Goal: Transaction & Acquisition: Purchase product/service

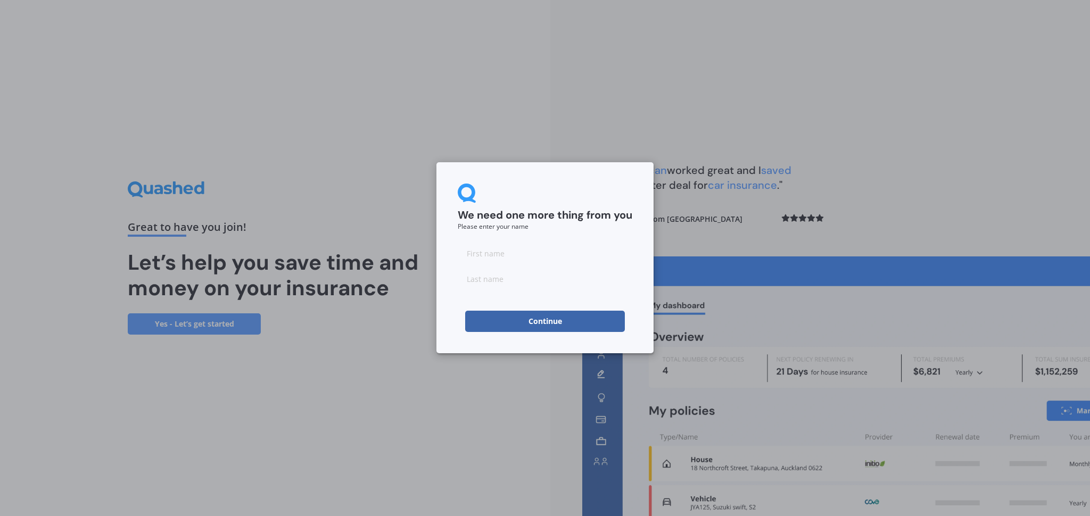
click at [538, 260] on input at bounding box center [545, 253] width 175 height 21
type input "jimmy"
click at [498, 276] on input at bounding box center [545, 278] width 175 height 21
type input "longbottom"
click at [527, 317] on button "Continue" at bounding box center [545, 321] width 160 height 21
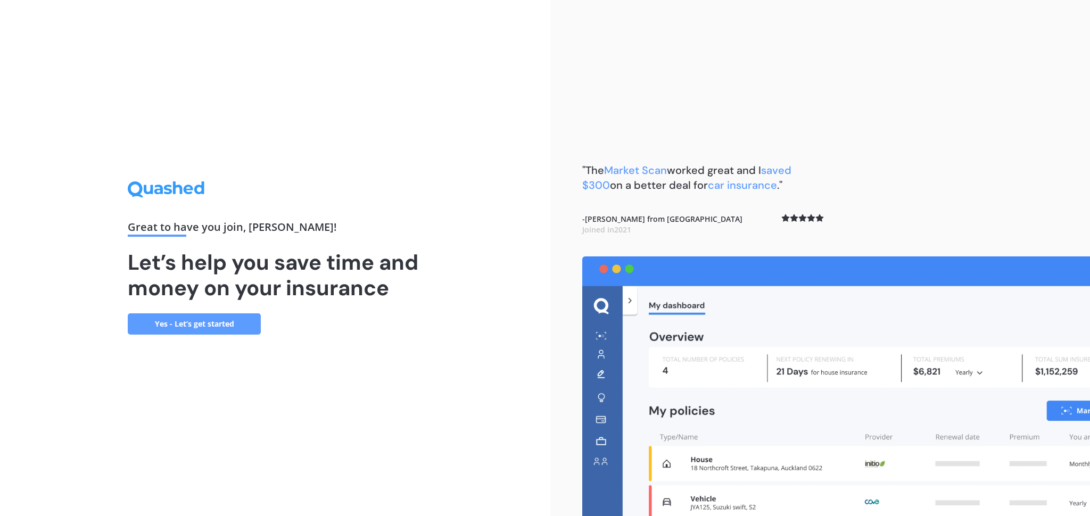
click at [176, 326] on link "Yes - Let’s get started" at bounding box center [194, 323] width 133 height 21
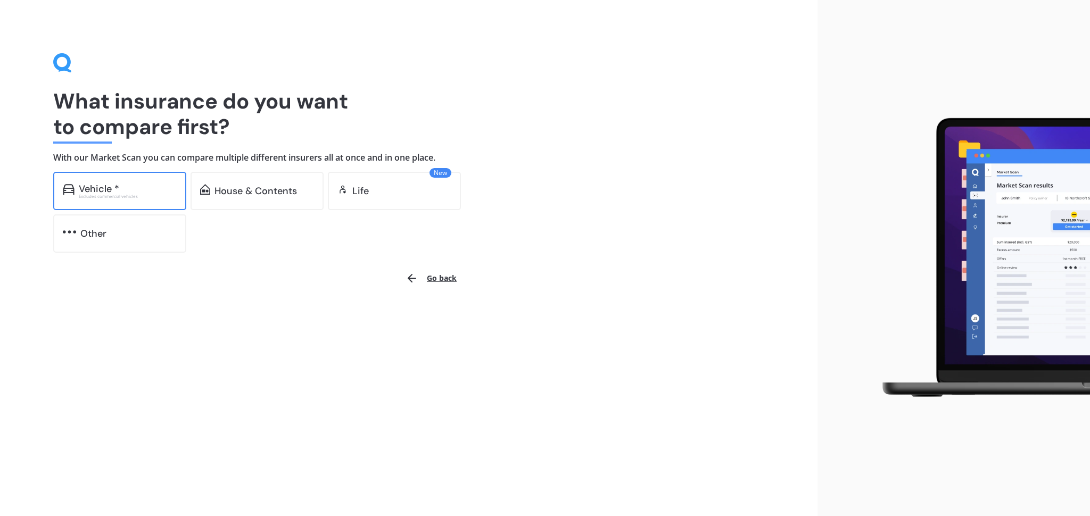
click at [143, 201] on div "Vehicle * Excludes commercial vehicles" at bounding box center [119, 191] width 133 height 38
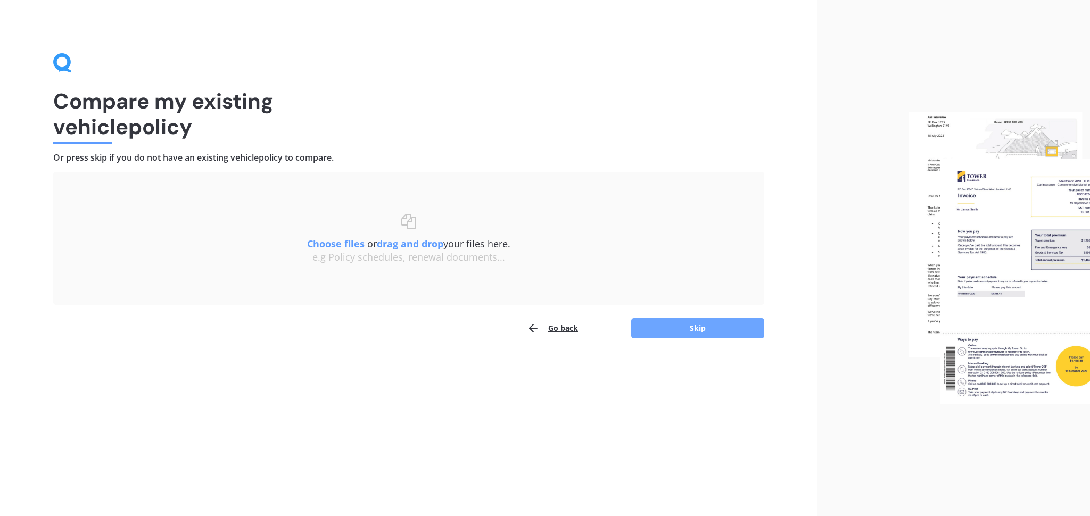
click at [690, 325] on button "Skip" at bounding box center [697, 328] width 133 height 20
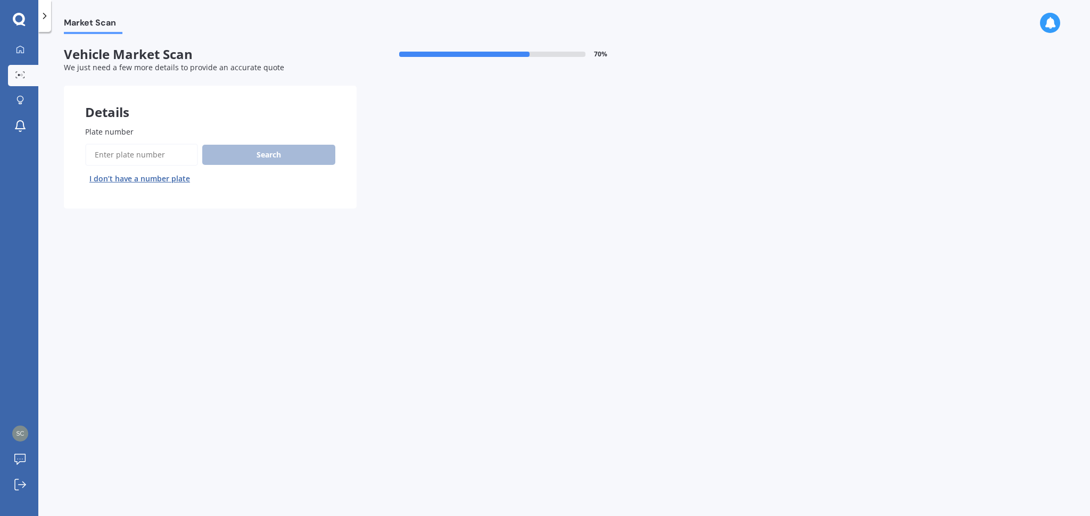
click at [129, 155] on input "Plate number" at bounding box center [141, 155] width 113 height 22
type input "35"
click at [163, 178] on button "I don’t have a number plate" at bounding box center [139, 178] width 109 height 17
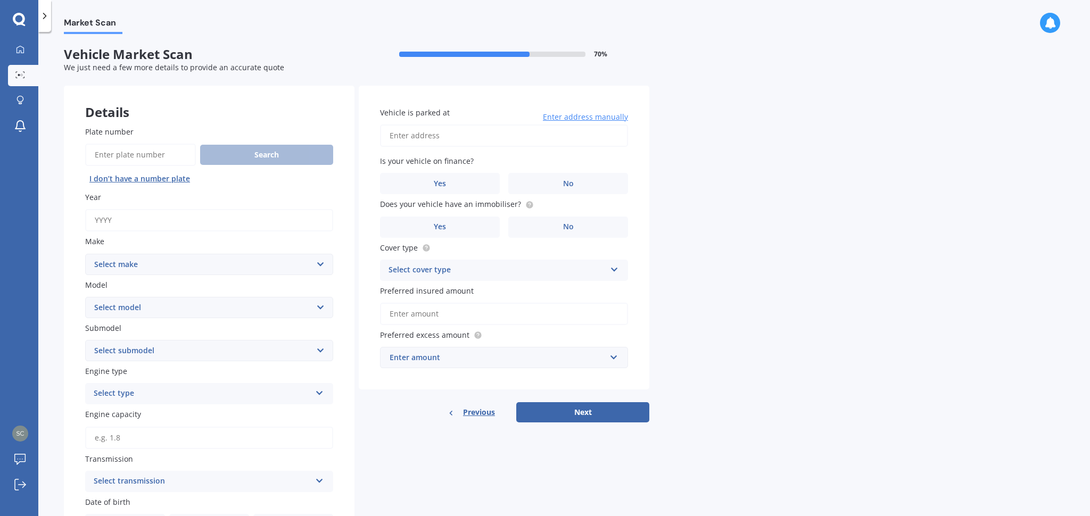
click at [102, 219] on input "Year" at bounding box center [209, 220] width 248 height 22
click at [156, 262] on select "Select make AC ALFA ROMEO ASTON MARTIN AUDI AUSTIN BEDFORD BENTLEY BMW BYD CADI…" at bounding box center [209, 264] width 248 height 21
click at [150, 226] on input "Year" at bounding box center [209, 220] width 248 height 22
type input "1984"
click at [195, 263] on select "Select make AC ALFA ROMEO ASTON MARTIN AUDI AUSTIN BEDFORD BENTLEY BMW BYD CADI…" at bounding box center [209, 264] width 248 height 21
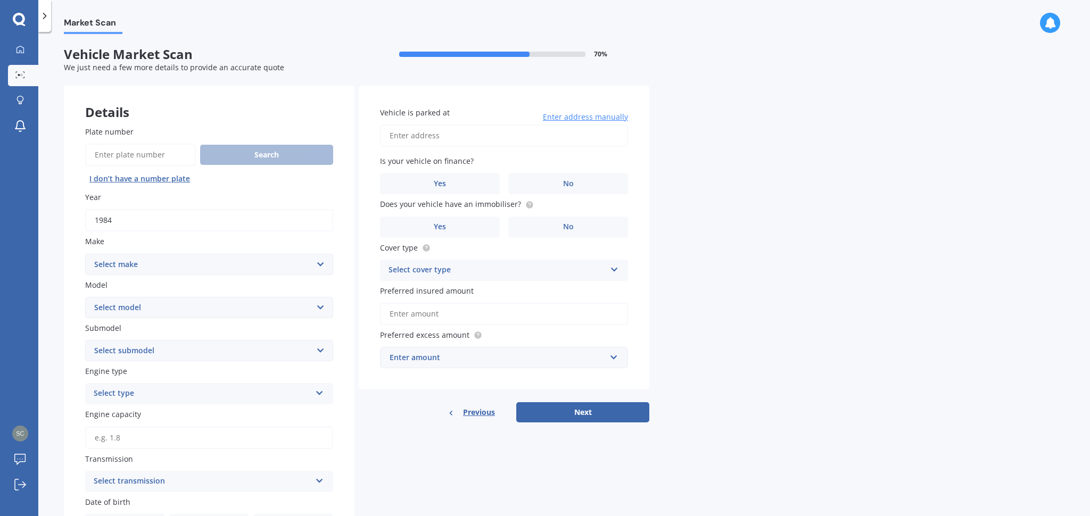
select select "TOYOTA"
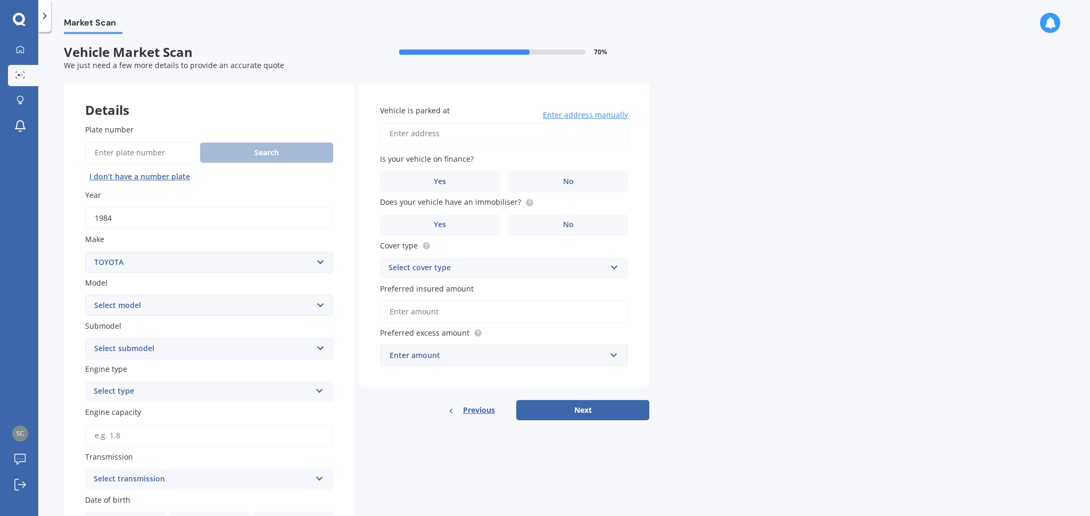
click at [138, 305] on select "Select model 4 Runner 86 Allex Allion Alphard Altezza Aqua Aristo Aurion Auris …" at bounding box center [209, 305] width 248 height 21
click at [137, 144] on input "Plate number" at bounding box center [140, 153] width 111 height 22
type input "359ab4"
click at [243, 157] on button "Search" at bounding box center [266, 153] width 133 height 20
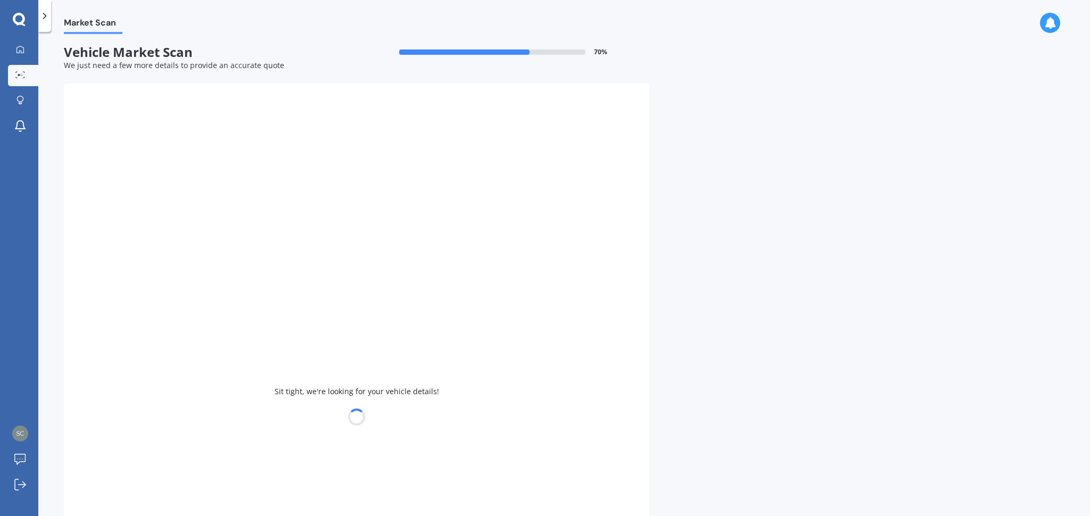
select select
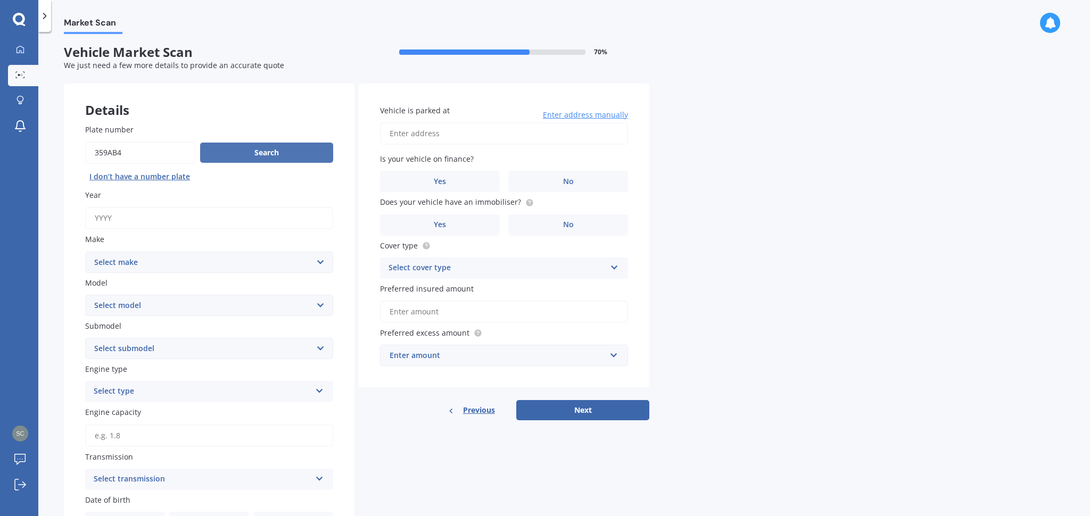
click at [244, 159] on button "Search" at bounding box center [266, 153] width 133 height 20
click at [549, 412] on button "Next" at bounding box center [582, 410] width 133 height 20
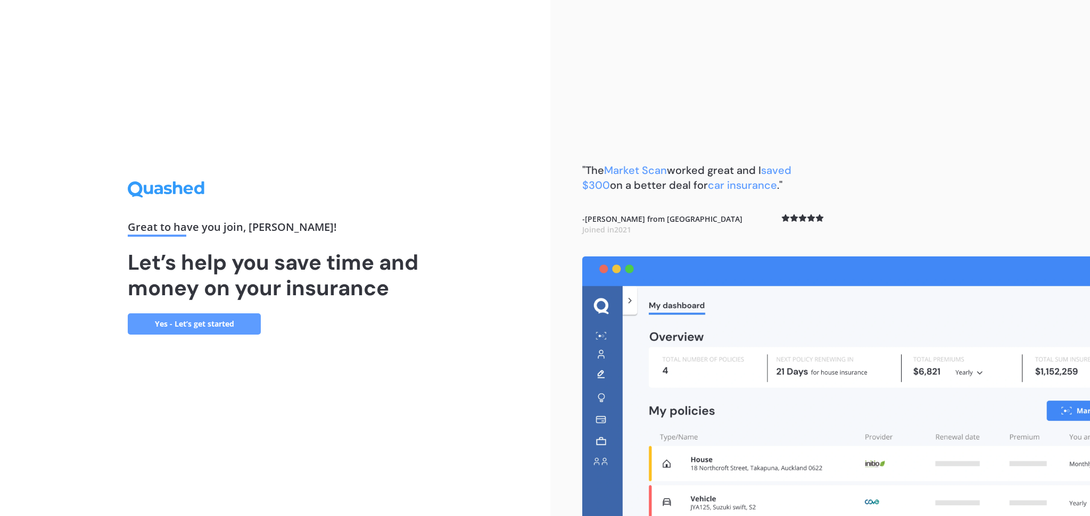
click at [204, 327] on link "Yes - Let’s get started" at bounding box center [194, 323] width 133 height 21
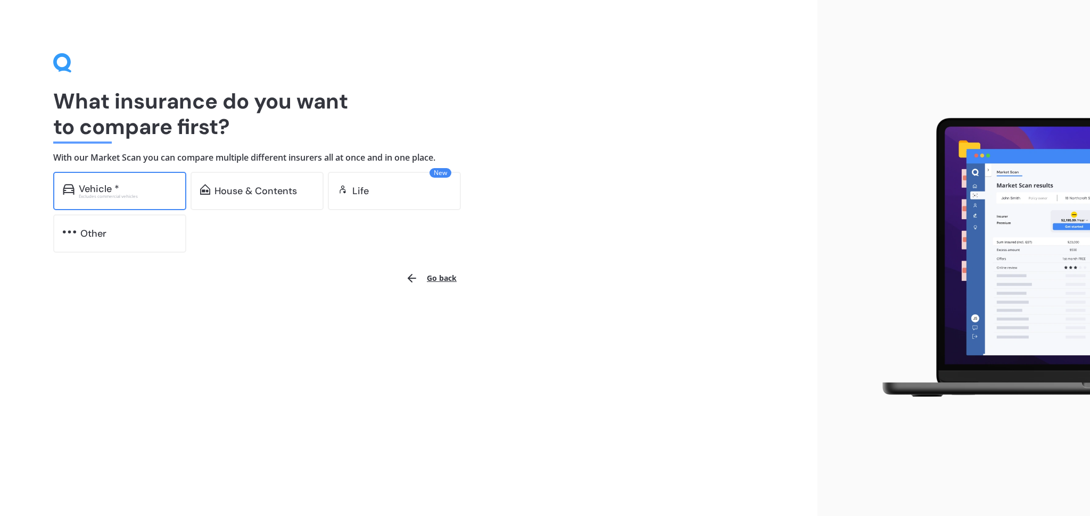
click at [103, 204] on div "Vehicle * Excludes commercial vehicles" at bounding box center [119, 191] width 133 height 38
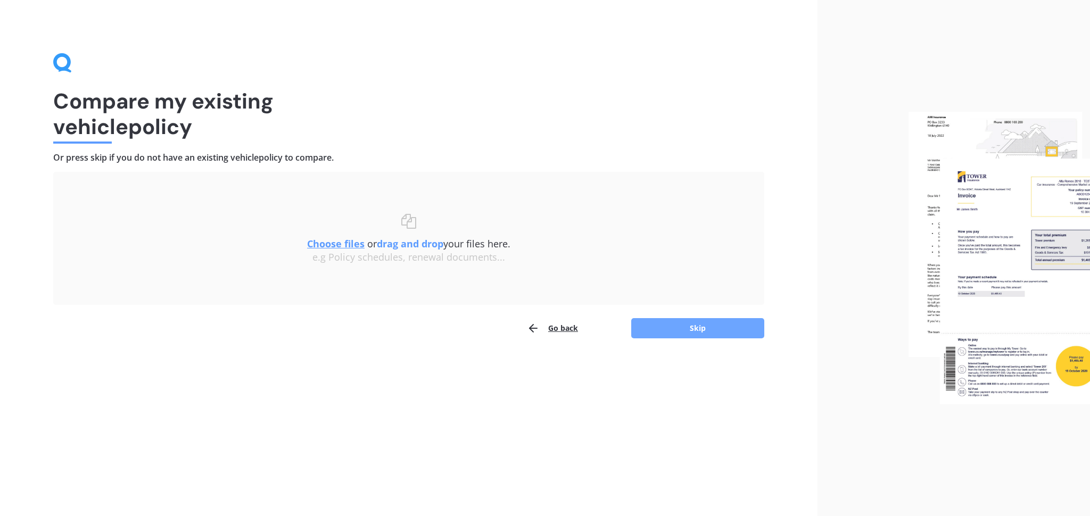
click at [667, 329] on button "Skip" at bounding box center [697, 328] width 133 height 20
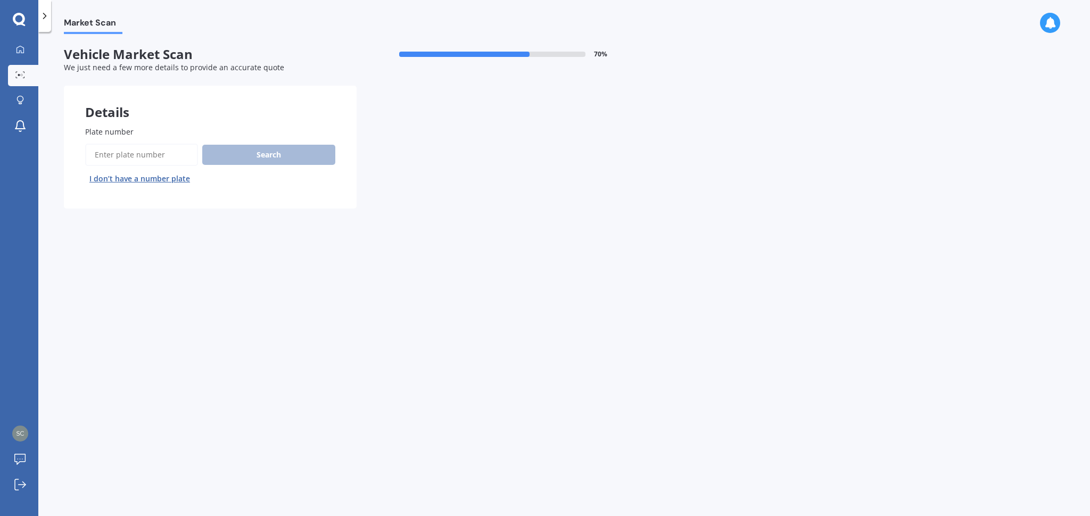
click at [118, 160] on input "Plate number" at bounding box center [141, 155] width 113 height 22
type input "359ab4"
click at [242, 152] on button "Search" at bounding box center [268, 155] width 133 height 20
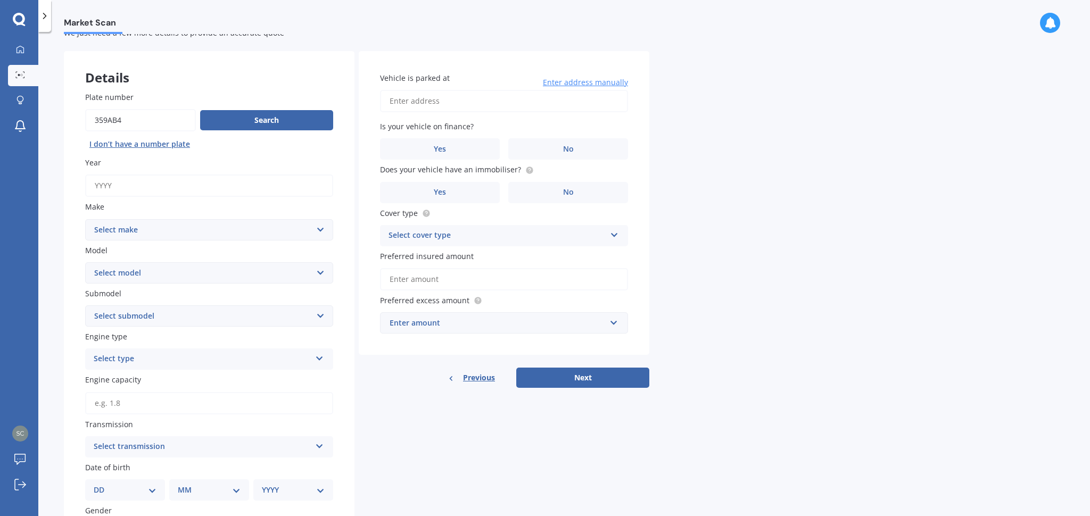
scroll to position [28, 0]
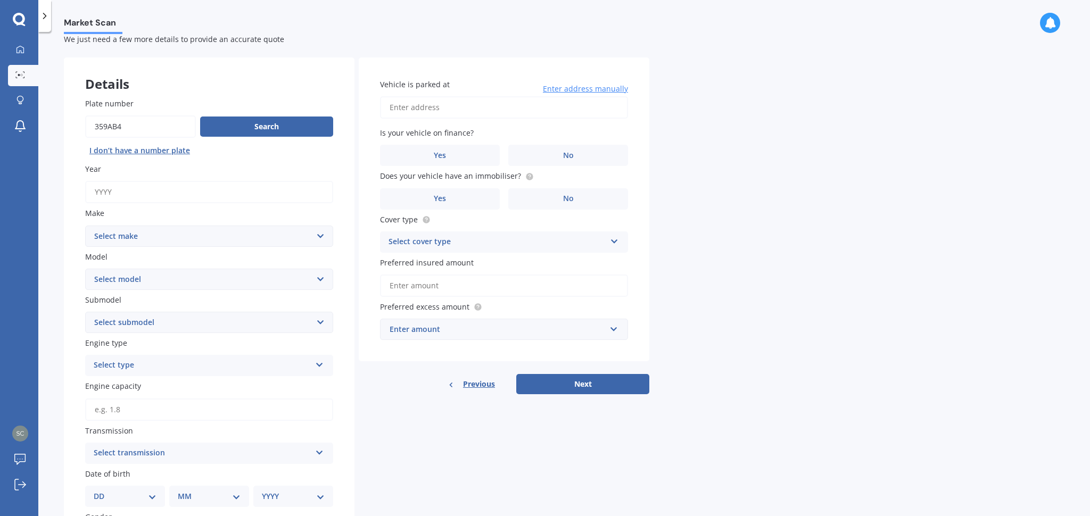
click at [146, 201] on input "Year" at bounding box center [209, 192] width 248 height 22
type input "1984"
click at [151, 239] on select "Select make AC ALFA ROMEO ASTON MARTIN AUDI AUSTIN BEDFORD BENTLEY BMW BYD CADI…" at bounding box center [209, 236] width 248 height 21
select select "TOYOTA"
click at [138, 284] on select "Select model 4 Runner 86 Allex Allion Alphard Altezza Aqua Aristo Aurion Auris …" at bounding box center [209, 279] width 248 height 21
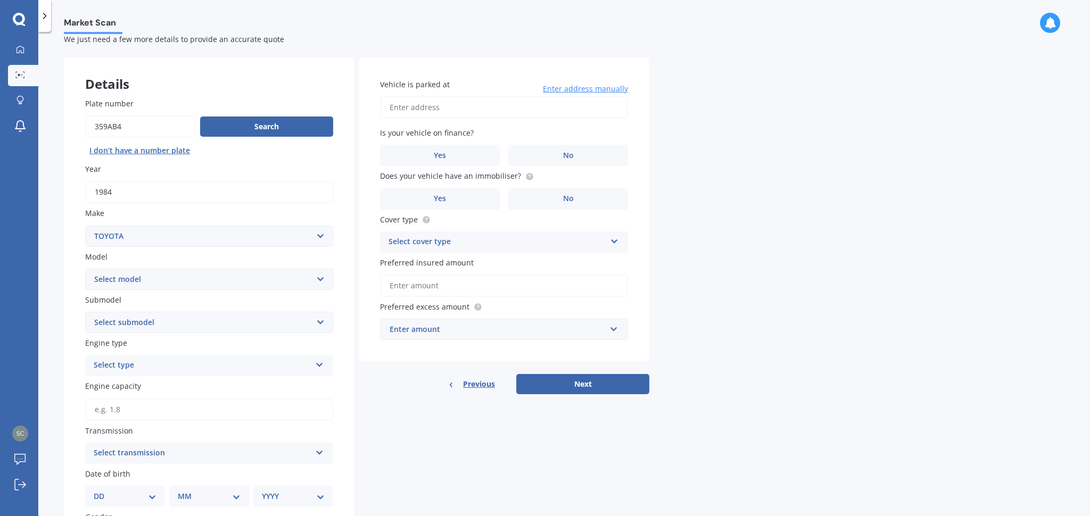
select select "LANDCRUISER"
click at [155, 325] on select "Select submodel (All other) 4WD SWB Hard Top Diesel Diesel 4.2 4WD Diesel 4.5 4…" at bounding box center [209, 322] width 248 height 21
select select "DIESEL 4.2 4WD"
click at [144, 368] on div "Select type" at bounding box center [202, 365] width 217 height 13
click at [145, 403] on div "Diesel" at bounding box center [209, 405] width 247 height 19
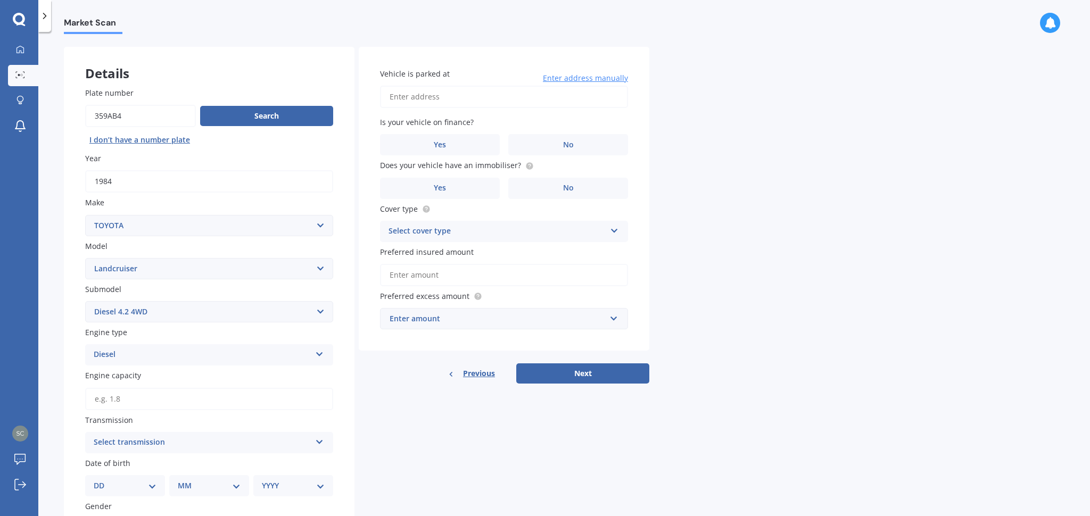
scroll to position [50, 0]
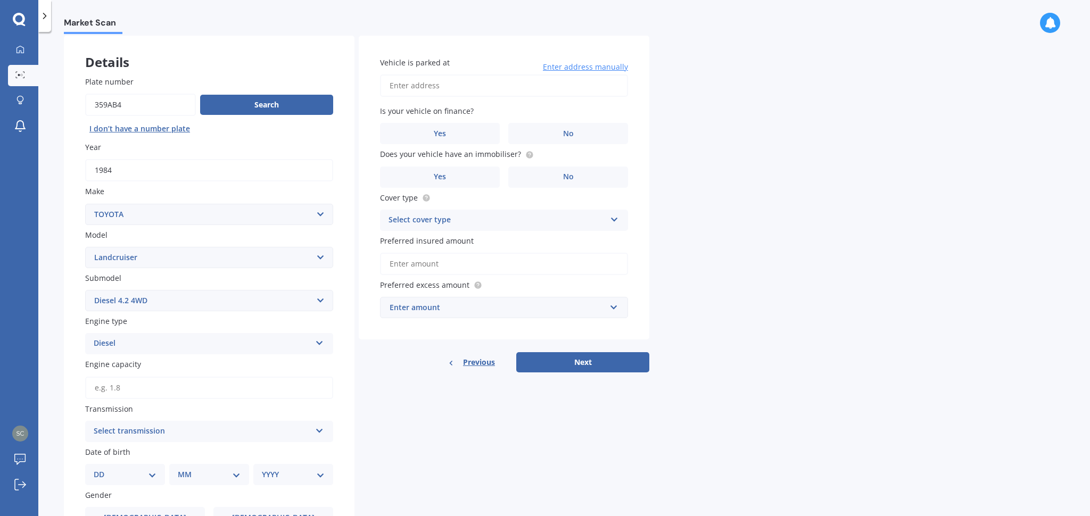
click at [134, 390] on input "Engine capacity" at bounding box center [209, 388] width 248 height 22
type input "4.2"
click at [161, 430] on div "Select transmission" at bounding box center [202, 431] width 217 height 13
click at [141, 470] on div "Manual" at bounding box center [209, 471] width 247 height 19
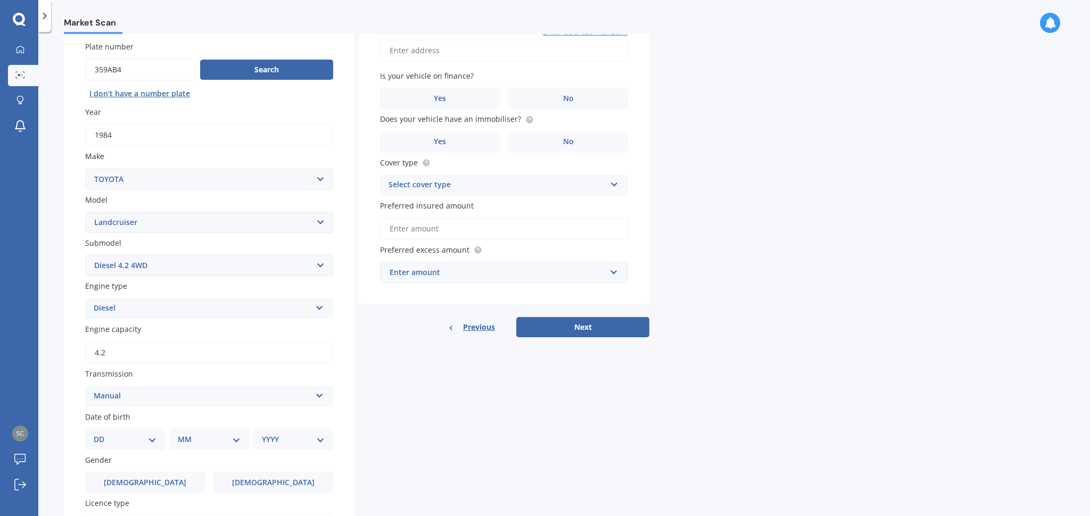
scroll to position [138, 0]
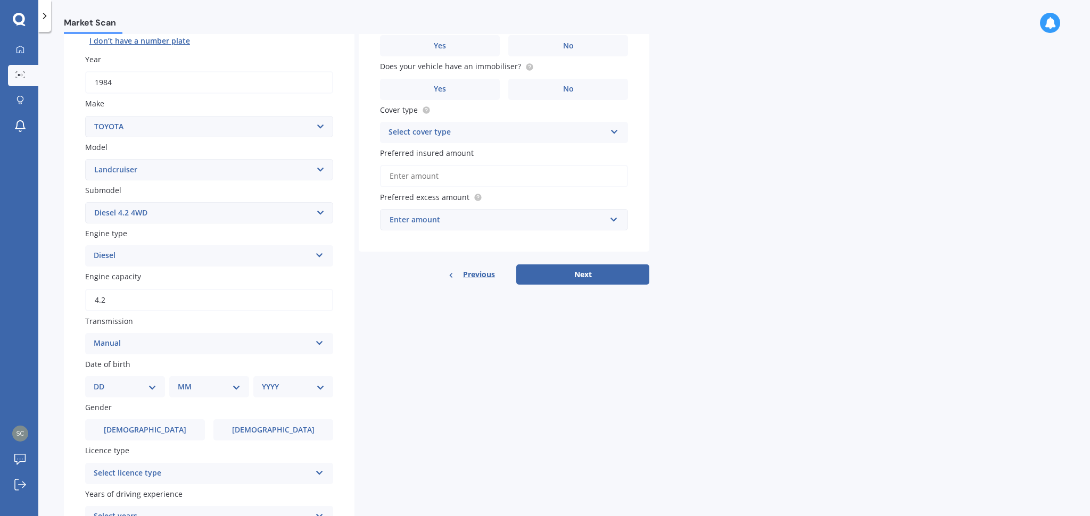
click at [138, 384] on select "DD 01 02 03 04 05 06 07 08 09 10 11 12 13 14 15 16 17 18 19 20 21 22 23 24 25 2…" at bounding box center [125, 387] width 63 height 12
click at [129, 385] on select "DD 01 02 03 04 05 06 07 08 09 10 11 12 13 14 15 16 17 18 19 20 21 22 23 24 25 2…" at bounding box center [125, 387] width 63 height 12
click at [153, 388] on select "DD 01 02 03 04 05 06 07 08 09 10 11 12 13 14 15 16 17 18 19 20 21 22 23 24 25 2…" at bounding box center [131, 387] width 59 height 12
click at [130, 383] on select "DD 01 02 03 04 05 06 07 08 09 10 11 12 13 14 15 16 17 18 19 20 21 22 23 24 25 2…" at bounding box center [131, 387] width 59 height 12
select select "21"
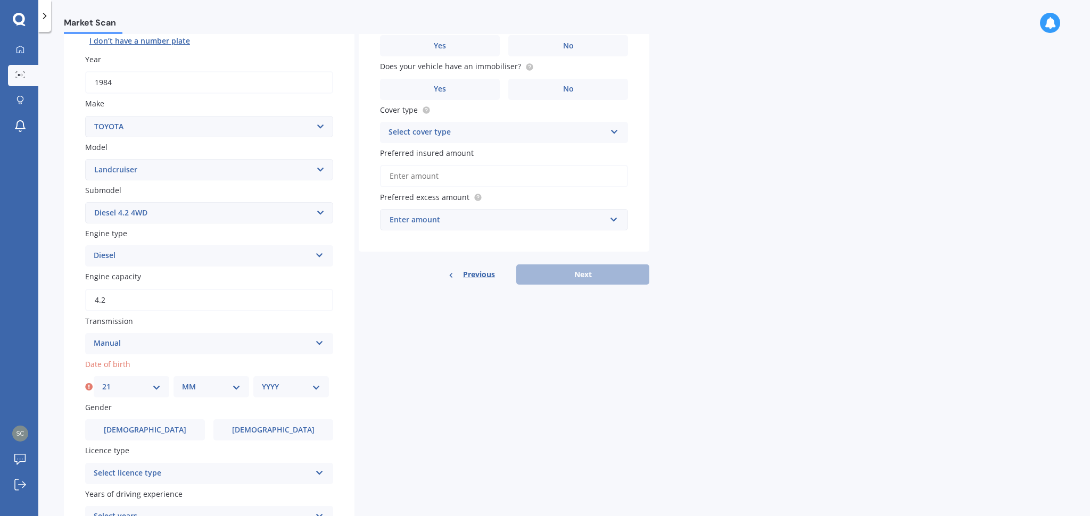
click at [217, 391] on select "MM 01 02 03 04 05 06 07 08 09 10 11 12" at bounding box center [211, 387] width 59 height 12
select select "09"
click at [287, 386] on select "YYYY 2025 2024 2023 2022 2021 2020 2019 2018 2017 2016 2015 2014 2013 2012 2011…" at bounding box center [291, 387] width 59 height 12
click at [134, 384] on select "DD 01 02 03 04 05 06 07 08 09 10 11 12 13 14 15 16 17 18 19 20 21 22 23 24 25 2…" at bounding box center [131, 387] width 59 height 12
select select "03"
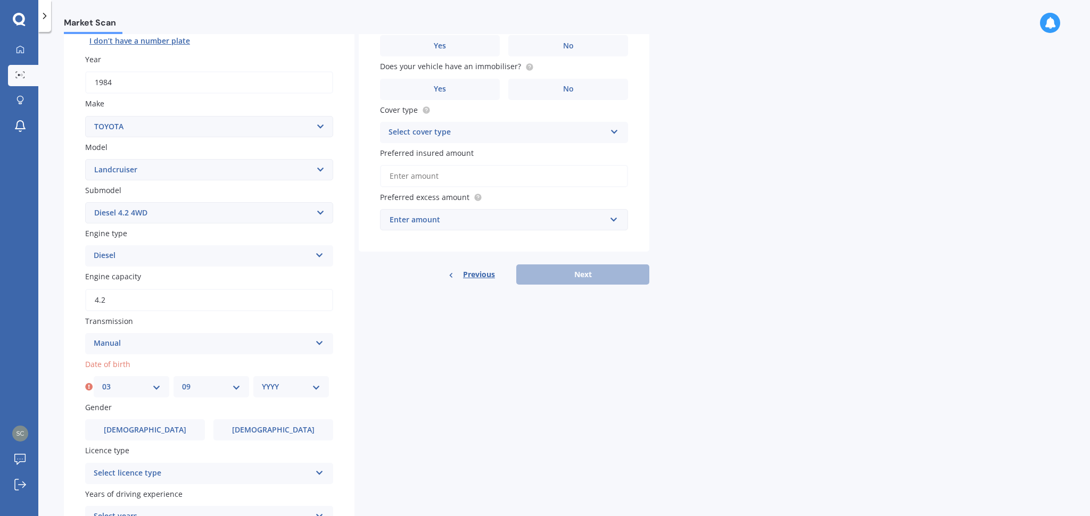
click at [195, 389] on select "MM 01 02 03 04 05 06 07 08 09 10 11 12" at bounding box center [211, 387] width 59 height 12
select select "01"
click at [273, 389] on select "YYYY 2025 2024 2023 2022 2021 2020 2019 2018 2017 2016 2015 2014 2013 2012 2011…" at bounding box center [291, 387] width 59 height 12
select select "2009"
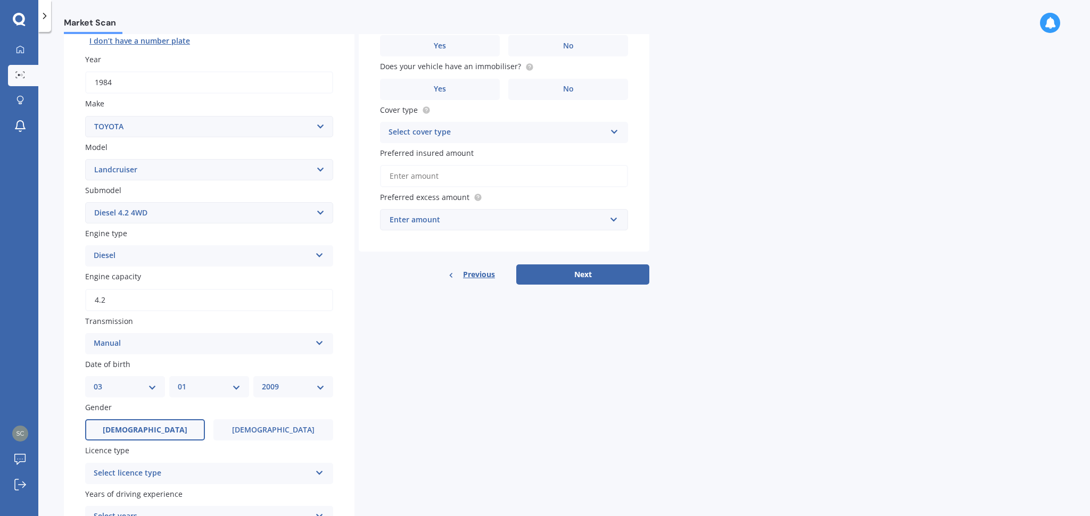
click at [169, 430] on label "Male" at bounding box center [145, 429] width 120 height 21
click at [0, 0] on input "Male" at bounding box center [0, 0] width 0 height 0
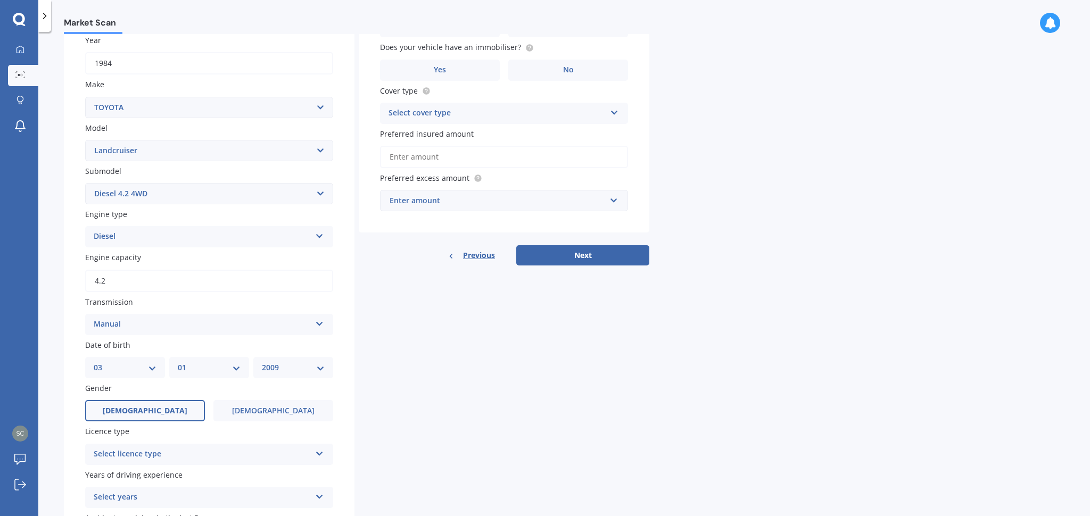
scroll to position [232, 0]
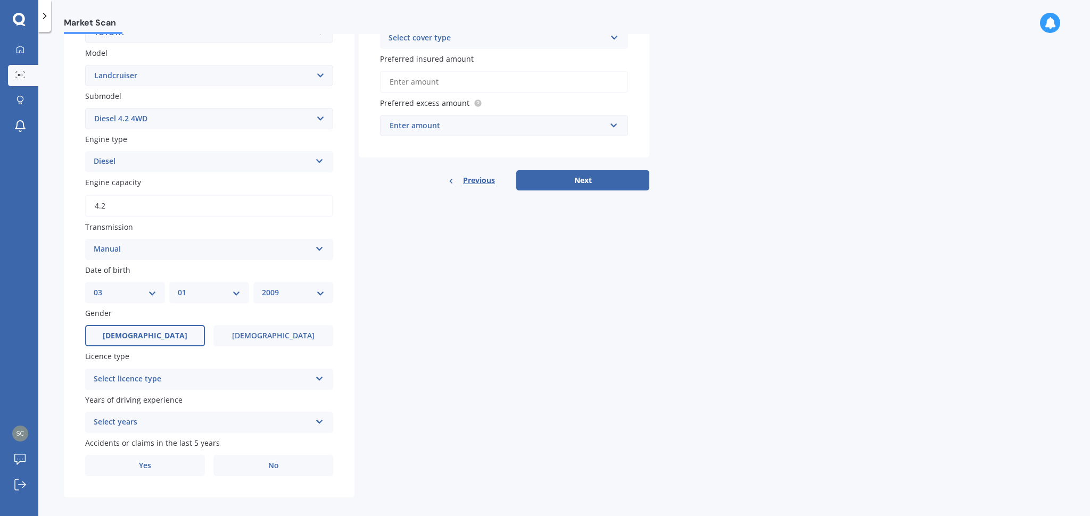
click at [134, 382] on div "Select licence type" at bounding box center [202, 379] width 217 height 13
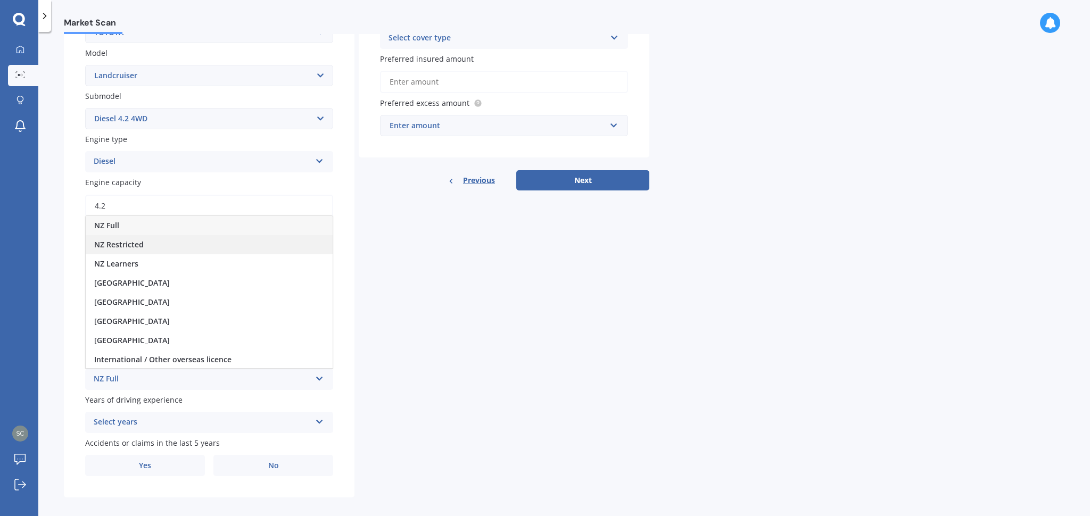
click at [115, 245] on span "NZ Restricted" at bounding box center [118, 244] width 49 height 10
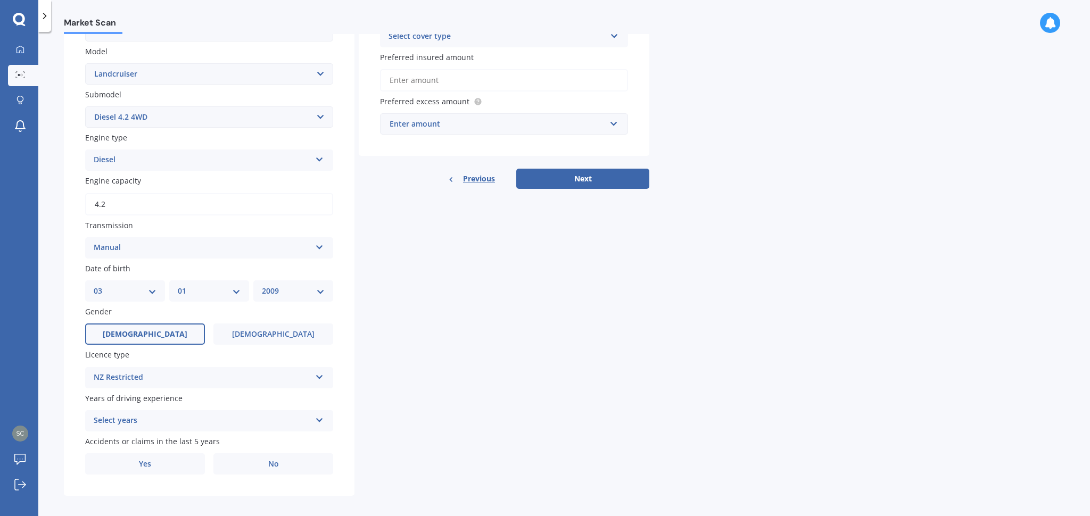
scroll to position [241, 0]
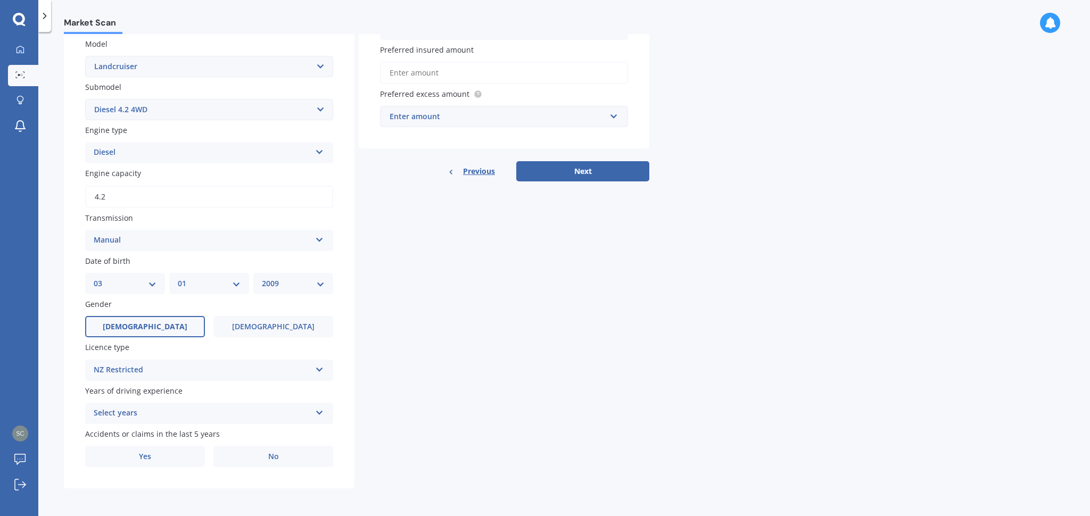
click at [157, 413] on div "Select years" at bounding box center [202, 413] width 217 height 13
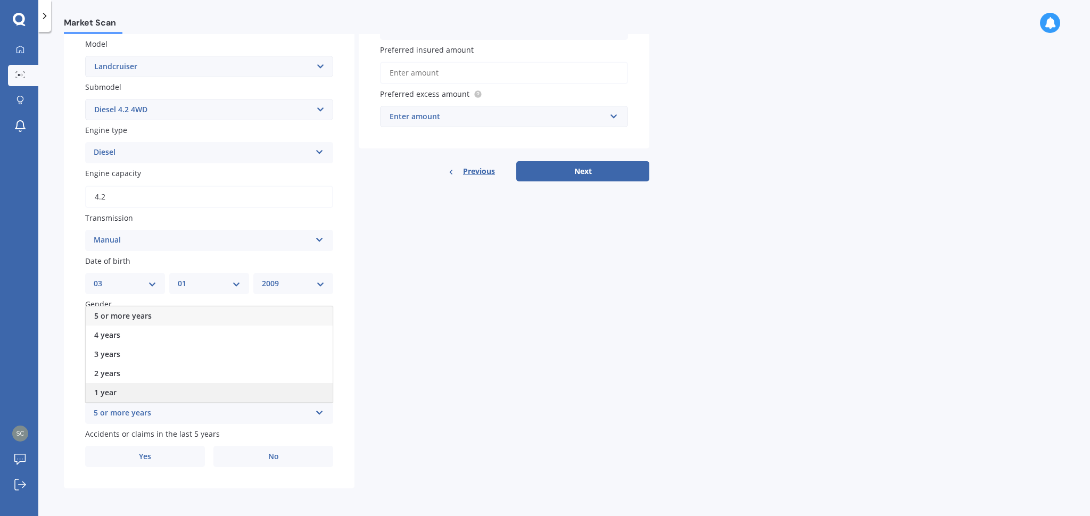
click at [141, 388] on div "1 year" at bounding box center [209, 392] width 247 height 19
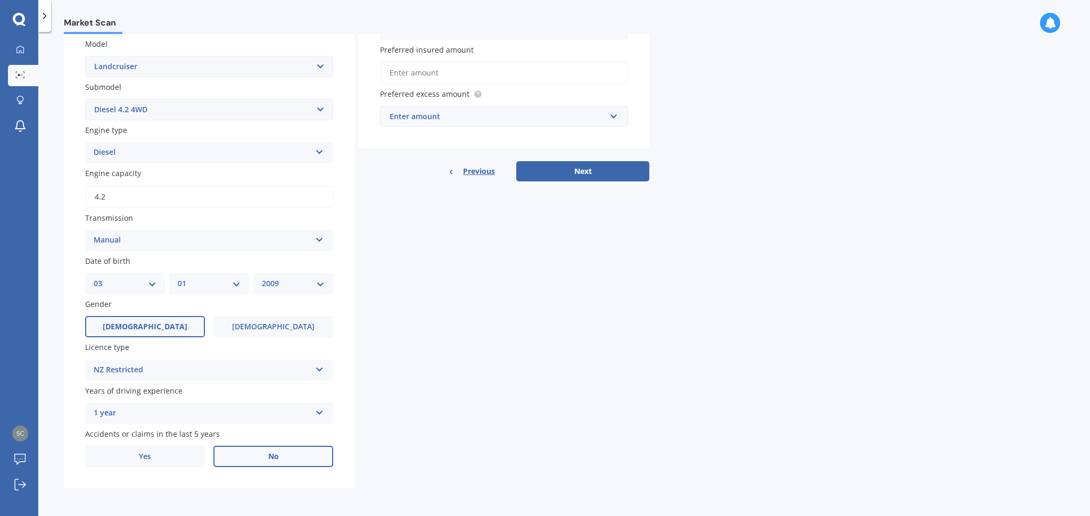
click at [251, 462] on label "No" at bounding box center [273, 456] width 120 height 21
click at [0, 0] on input "No" at bounding box center [0, 0] width 0 height 0
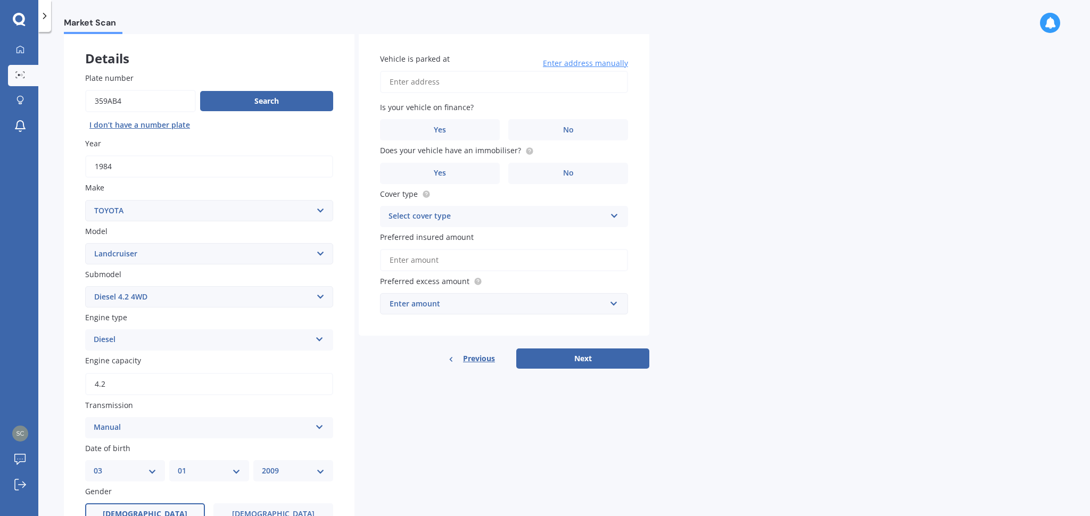
scroll to position [23, 0]
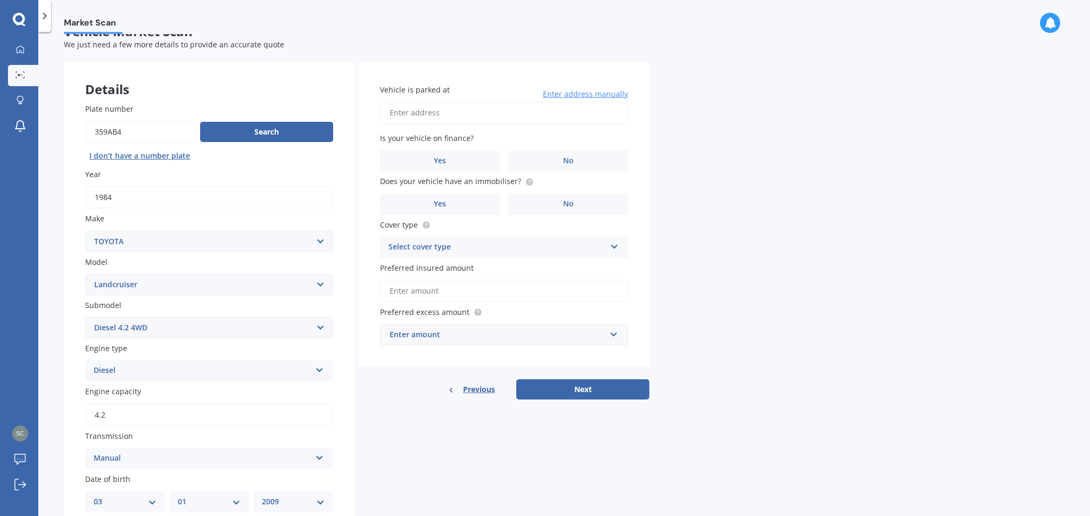
click at [428, 113] on input "Vehicle is parked at" at bounding box center [504, 113] width 248 height 22
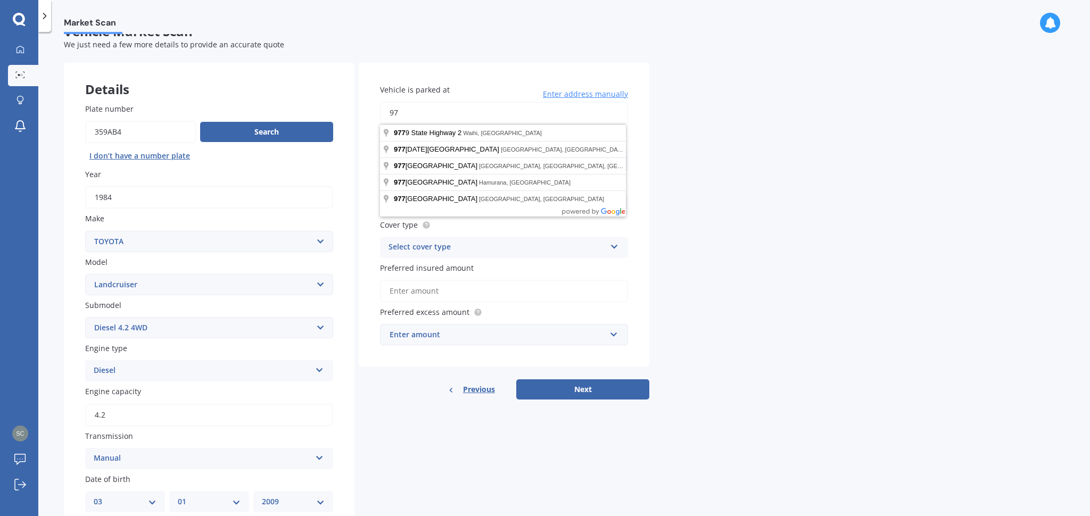
type input "9"
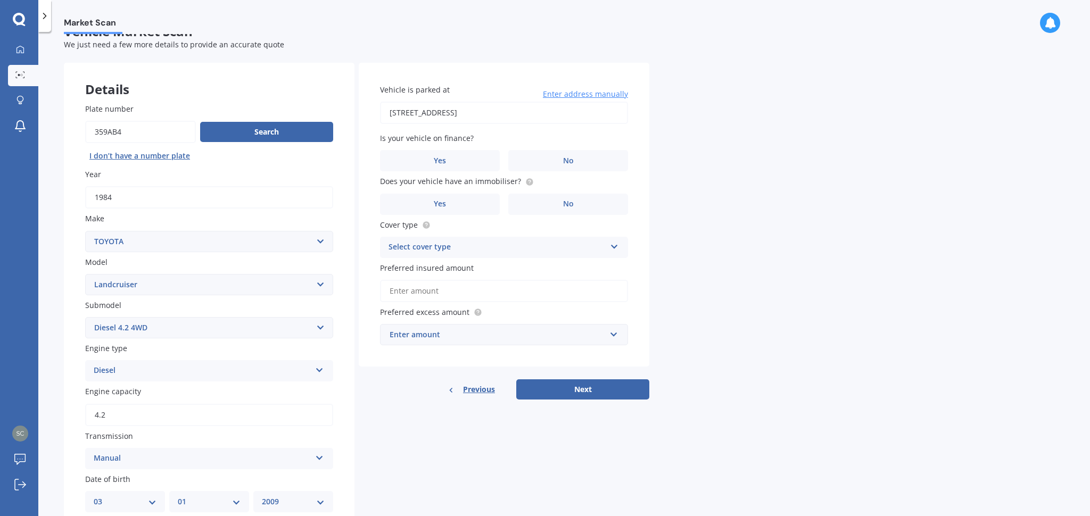
type input "170 Glenlapa Road, Wendonside 9777"
click at [547, 157] on label "No" at bounding box center [568, 160] width 120 height 21
click at [0, 0] on input "No" at bounding box center [0, 0] width 0 height 0
click at [526, 194] on label "No" at bounding box center [568, 204] width 120 height 21
click at [0, 0] on input "No" at bounding box center [0, 0] width 0 height 0
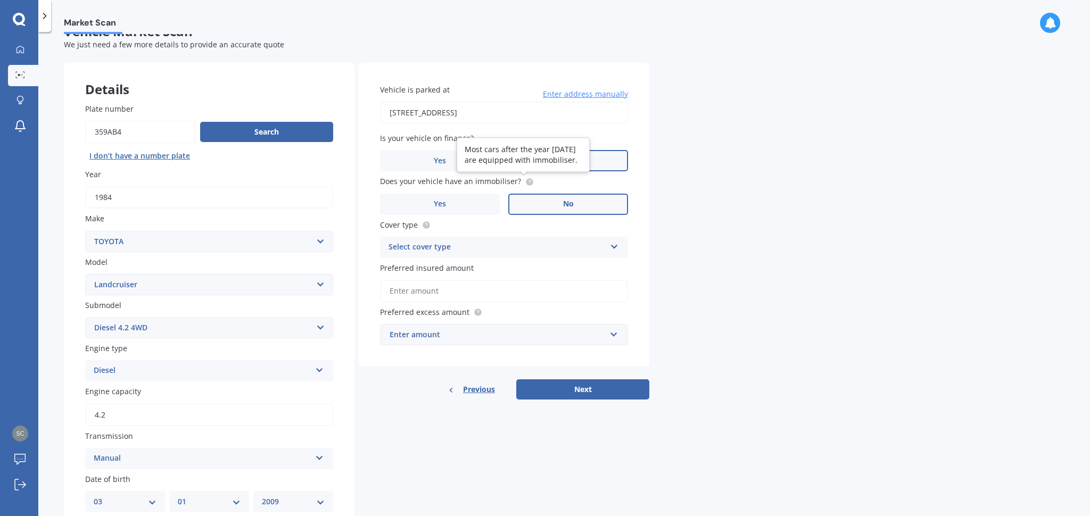
click at [526, 182] on circle at bounding box center [529, 181] width 7 height 7
click at [537, 245] on div "Select cover type" at bounding box center [496, 247] width 217 height 13
click at [504, 265] on div "Comprehensive" at bounding box center [503, 268] width 247 height 19
click at [497, 294] on input "Preferred insured amount" at bounding box center [504, 291] width 248 height 22
type input "$0"
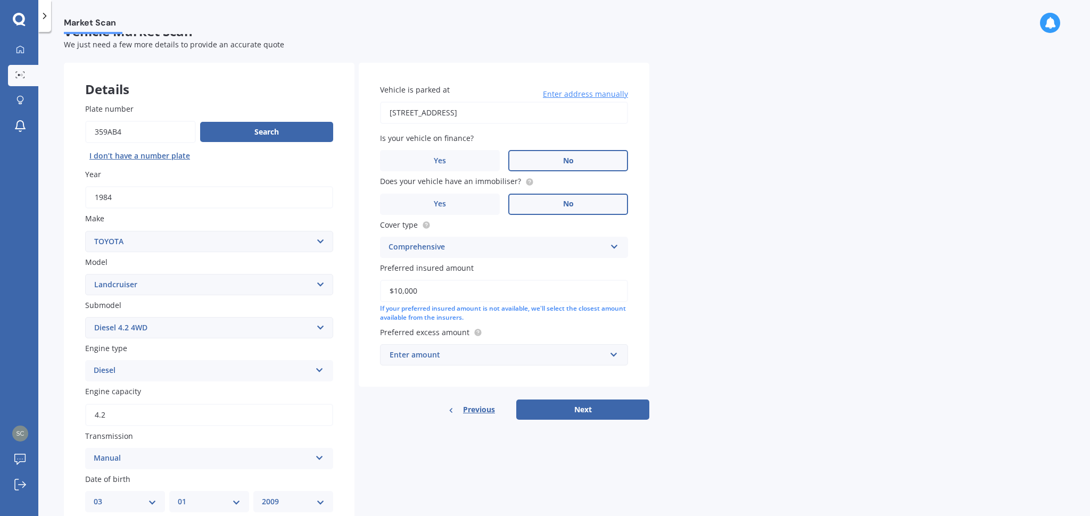
type input "$10,000"
click at [509, 323] on div "Vehicle is parked at 170 Glenlapa Road, Wendonside 9777 Enter address manually …" at bounding box center [504, 225] width 290 height 324
click at [496, 353] on div "Enter amount" at bounding box center [497, 355] width 216 height 12
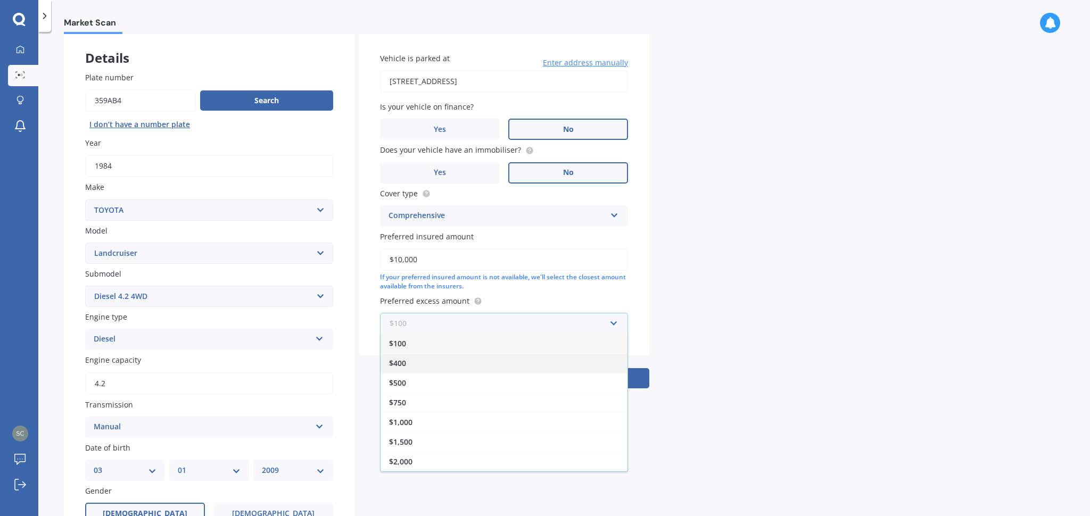
scroll to position [52, 0]
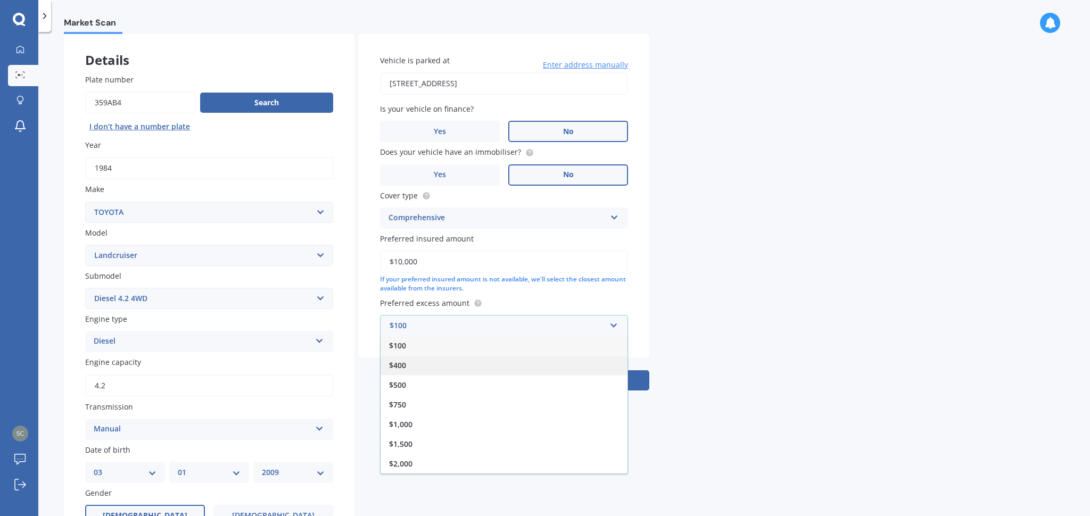
click at [476, 368] on div "$400" at bounding box center [503, 365] width 247 height 20
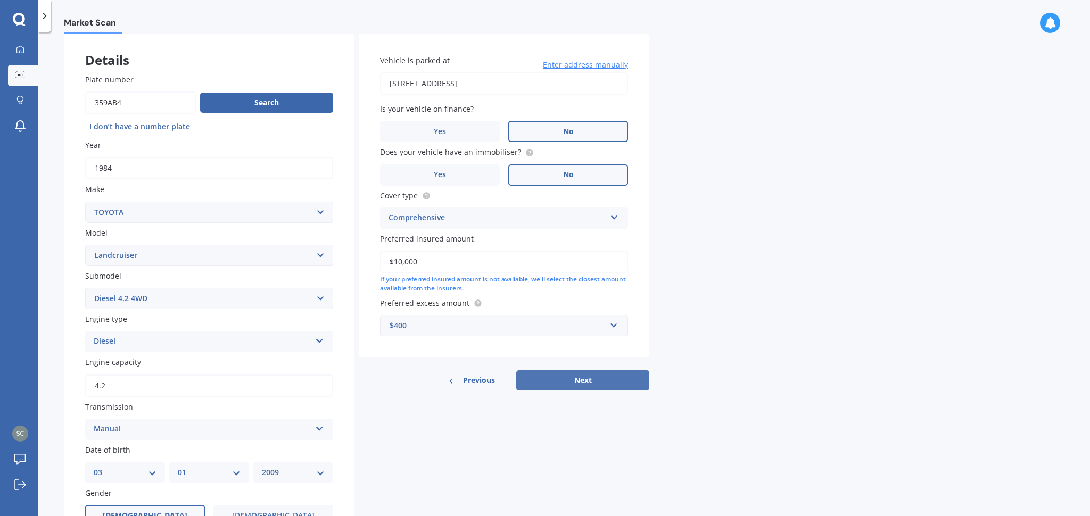
click at [553, 381] on button "Next" at bounding box center [582, 380] width 133 height 20
select select "03"
select select "01"
select select "2009"
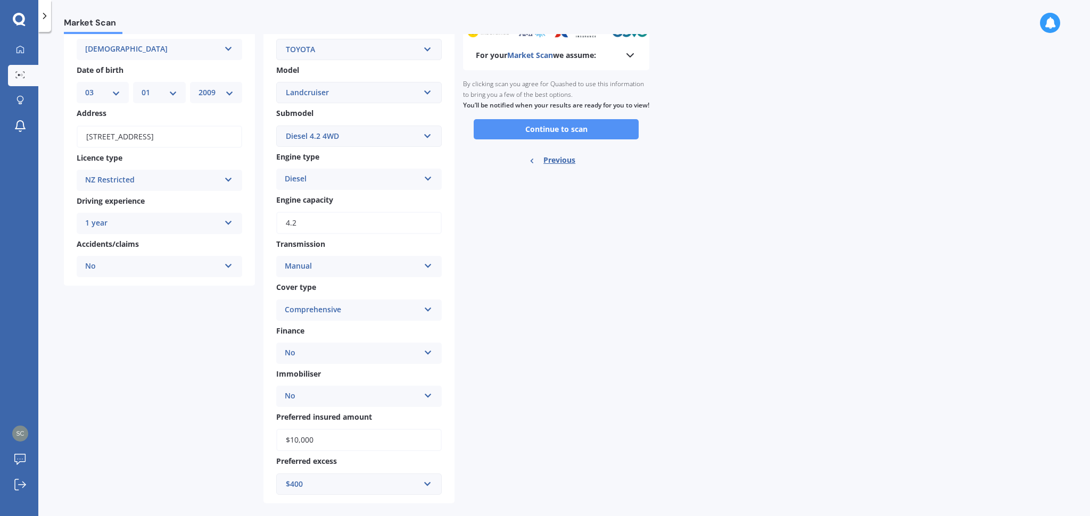
scroll to position [0, 0]
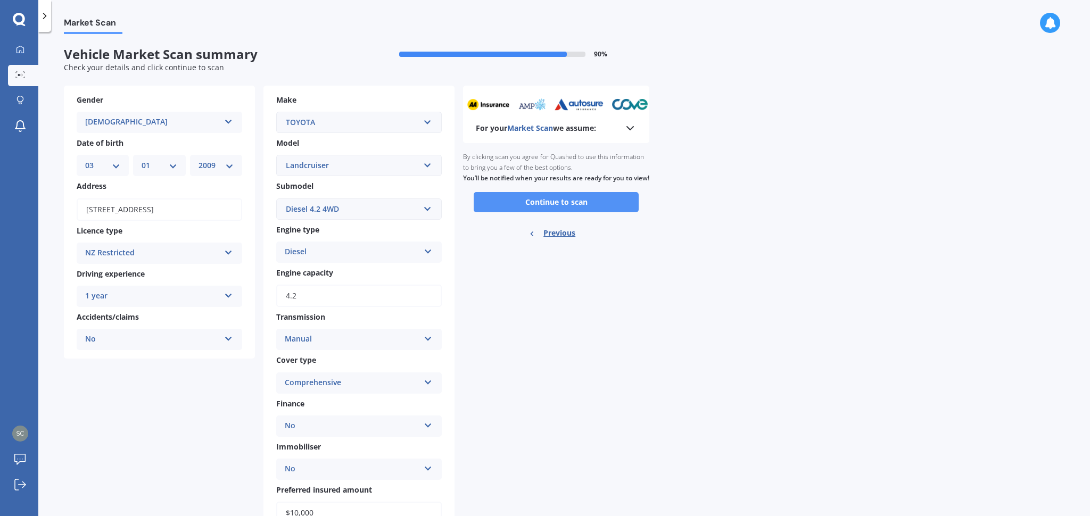
click at [533, 212] on button "Continue to scan" at bounding box center [556, 202] width 165 height 20
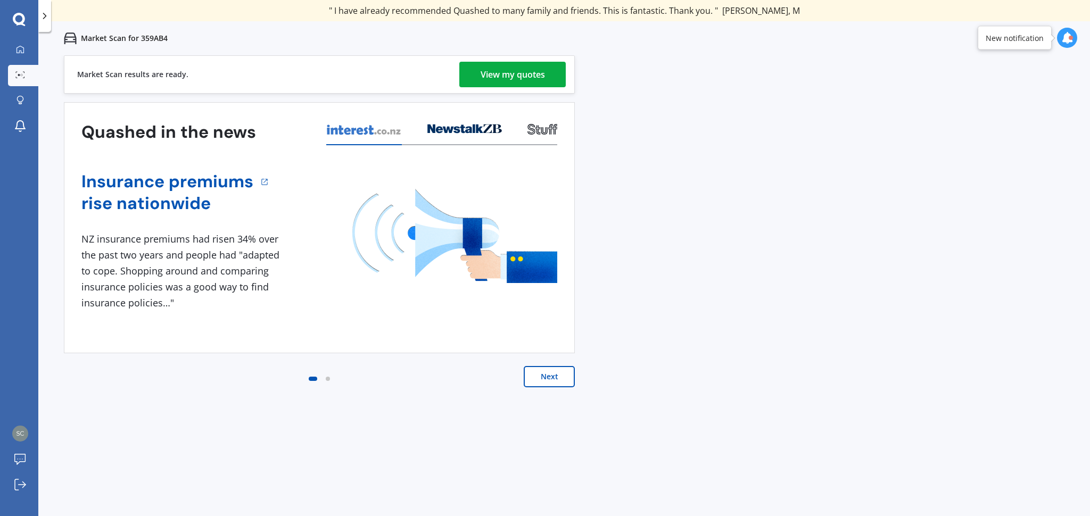
click at [517, 69] on div "View my quotes" at bounding box center [512, 75] width 64 height 26
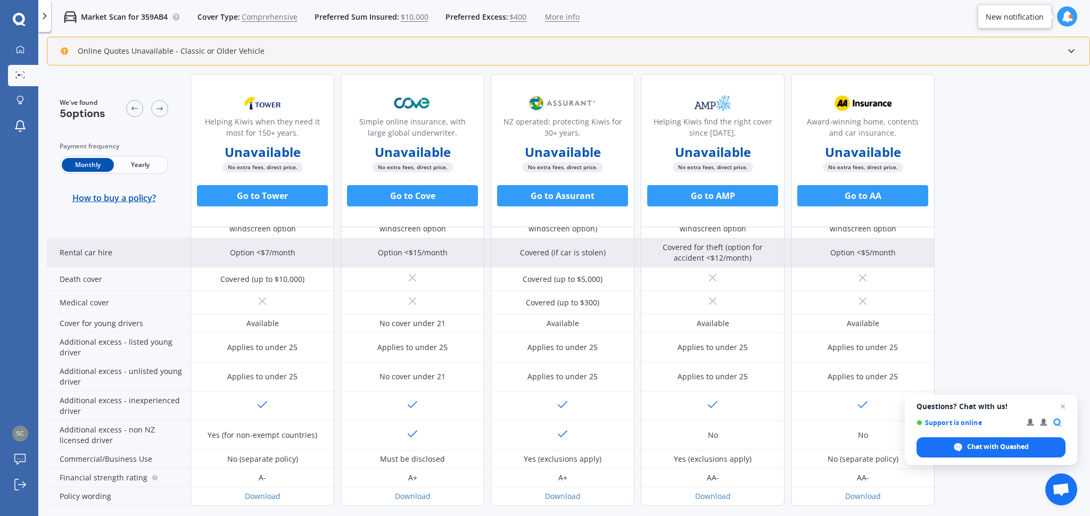
scroll to position [439, 0]
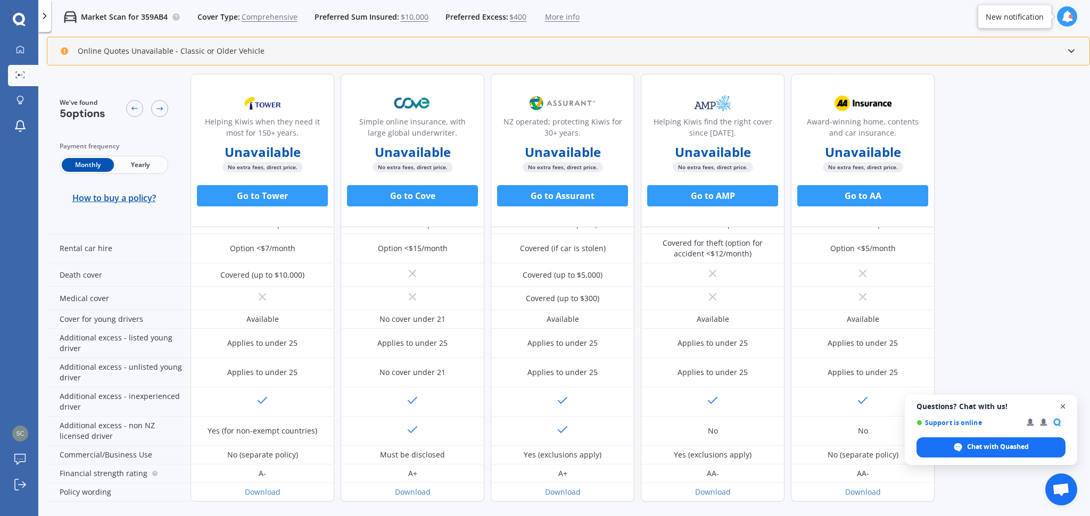
click at [1065, 402] on span "Close chat" at bounding box center [1062, 406] width 13 height 13
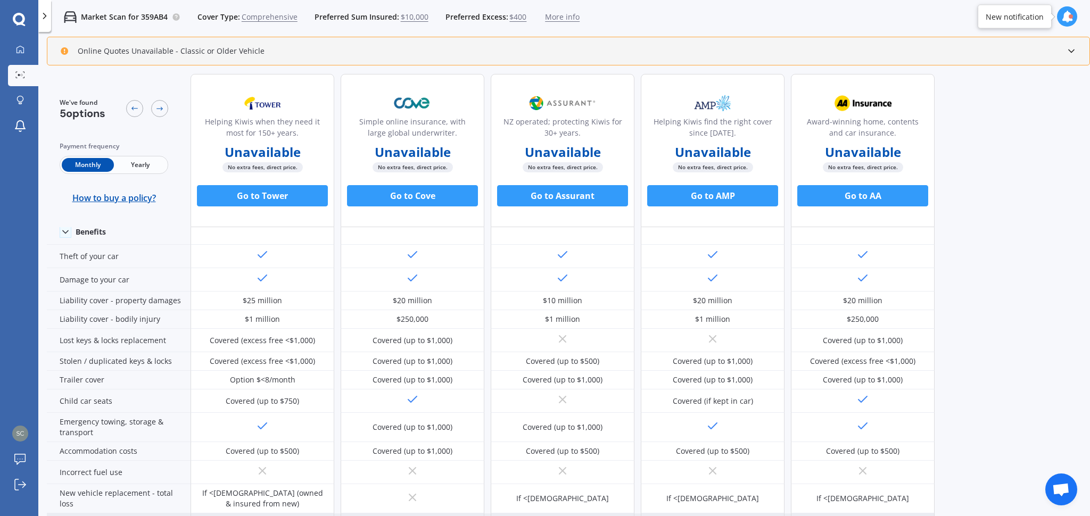
scroll to position [0, 0]
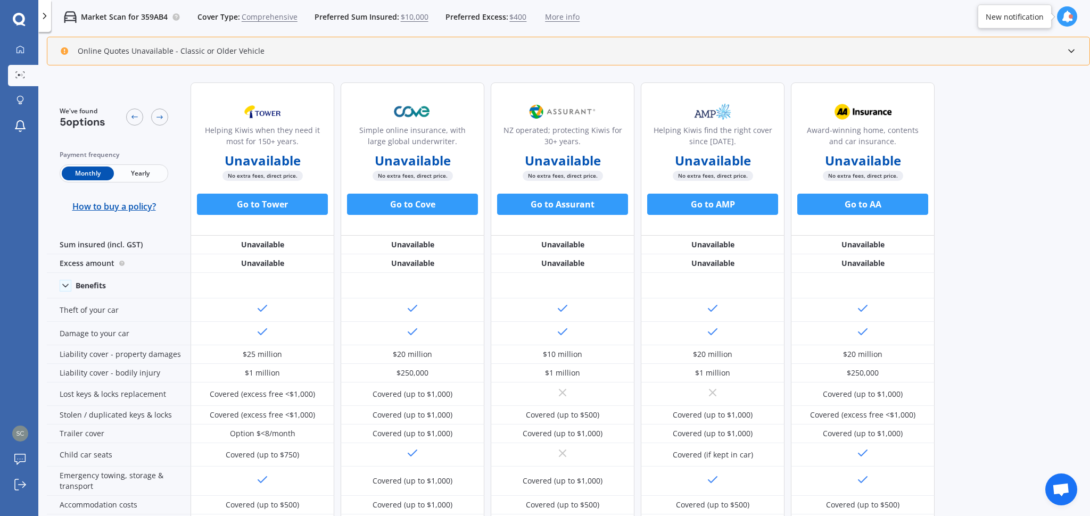
click at [137, 177] on span "Yearly" at bounding box center [140, 174] width 52 height 14
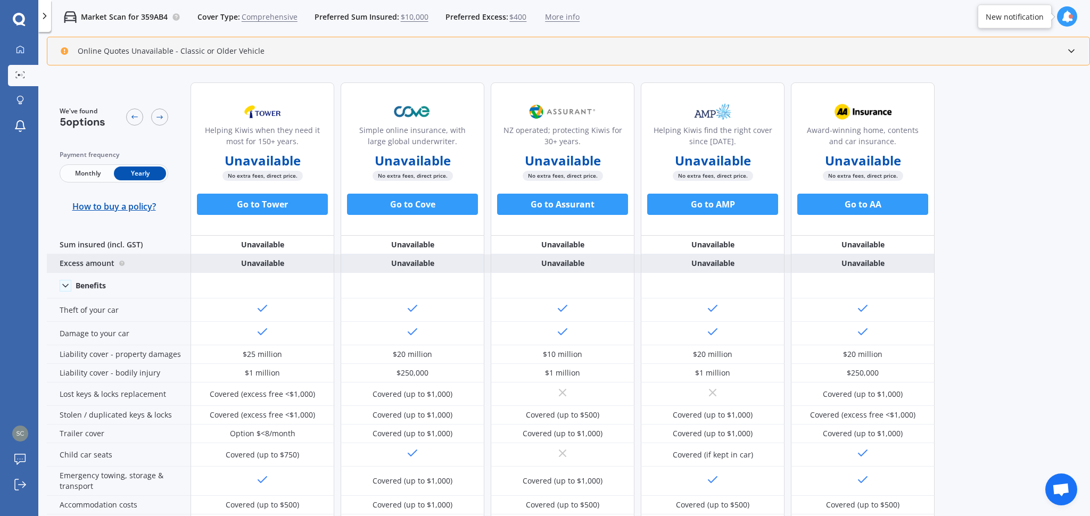
scroll to position [439, 0]
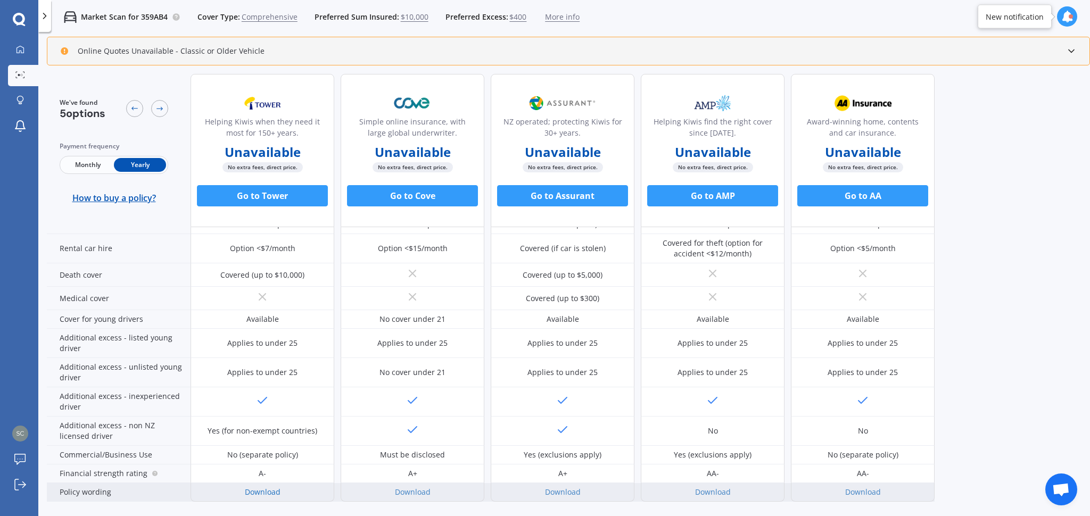
click at [270, 495] on link "Download" at bounding box center [263, 492] width 36 height 10
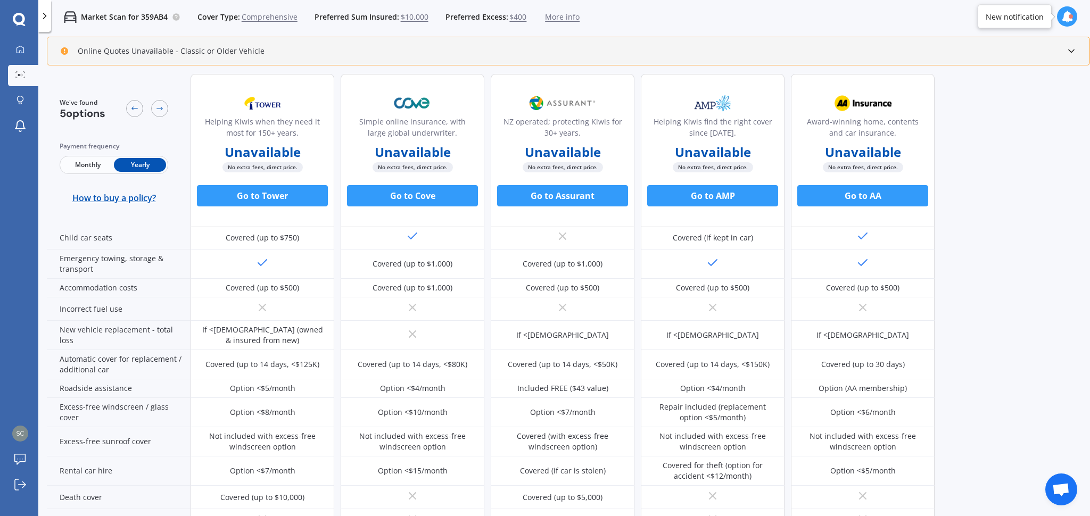
scroll to position [0, 0]
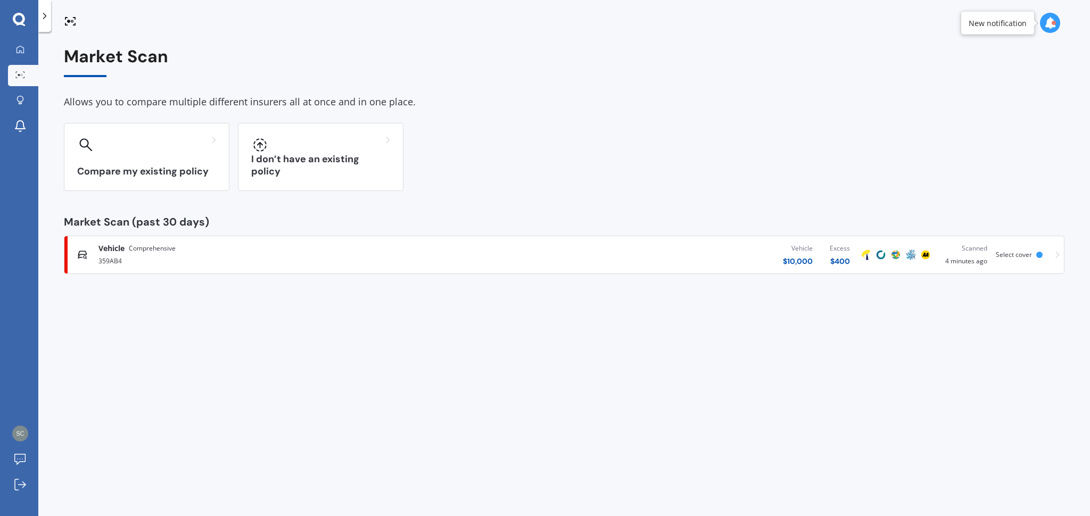
click at [838, 263] on div "$ 400" at bounding box center [839, 261] width 20 height 11
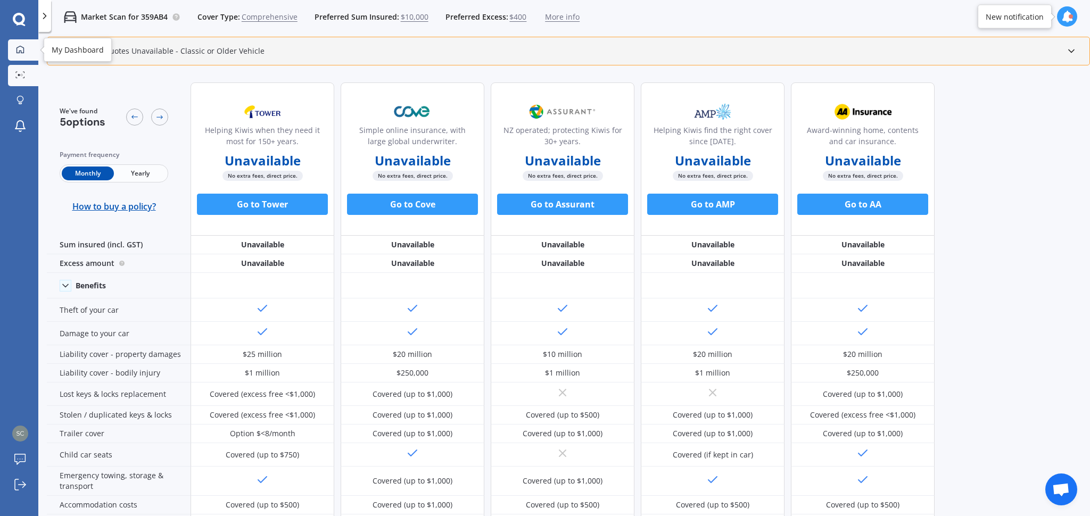
click at [26, 44] on link "My Dashboard" at bounding box center [23, 49] width 30 height 21
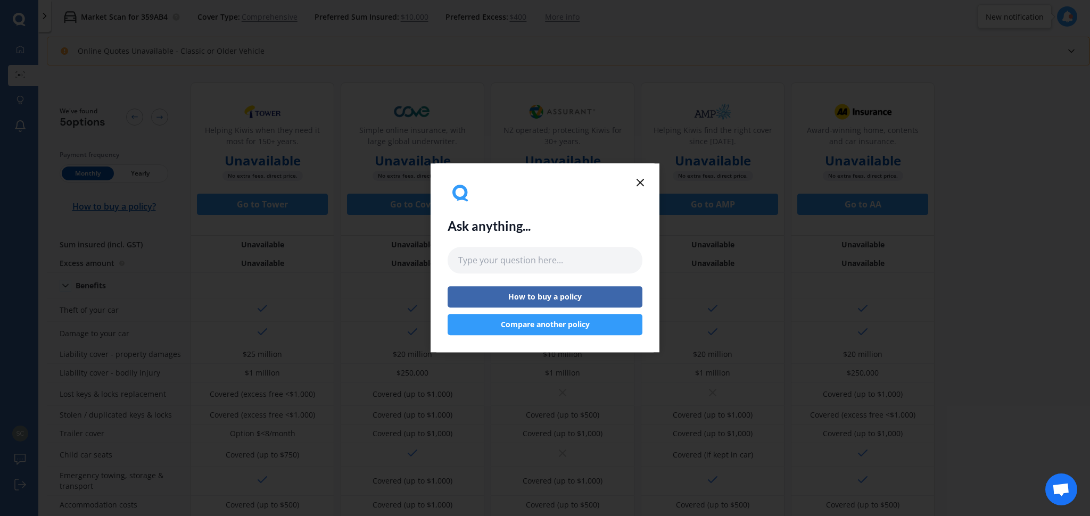
click at [639, 181] on icon at bounding box center [640, 182] width 13 height 13
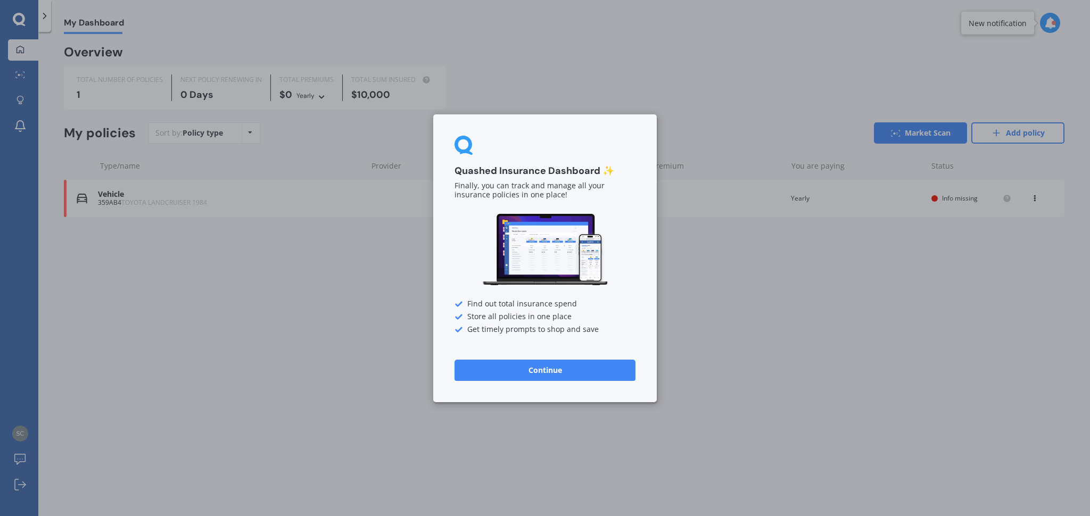
click at [239, 304] on div "Quashed Insurance Dashboard ✨ Finally, you can track and manage all your insura…" at bounding box center [545, 258] width 1090 height 516
click at [680, 271] on div "Quashed Insurance Dashboard ✨ Finally, you can track and manage all your insura…" at bounding box center [545, 258] width 1090 height 516
click at [549, 370] on button "Continue" at bounding box center [544, 369] width 181 height 21
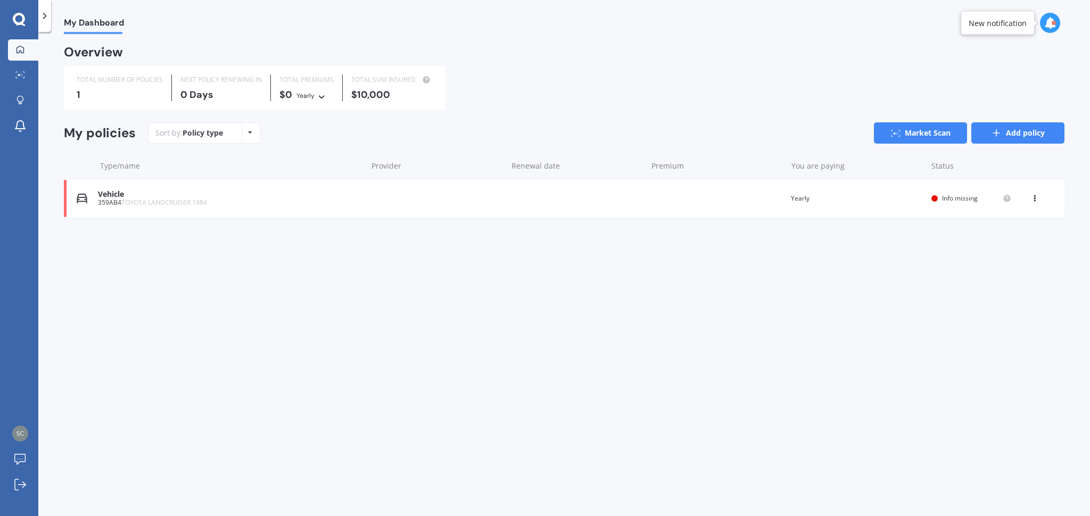
click at [1038, 129] on link "Add policy" at bounding box center [1017, 132] width 93 height 21
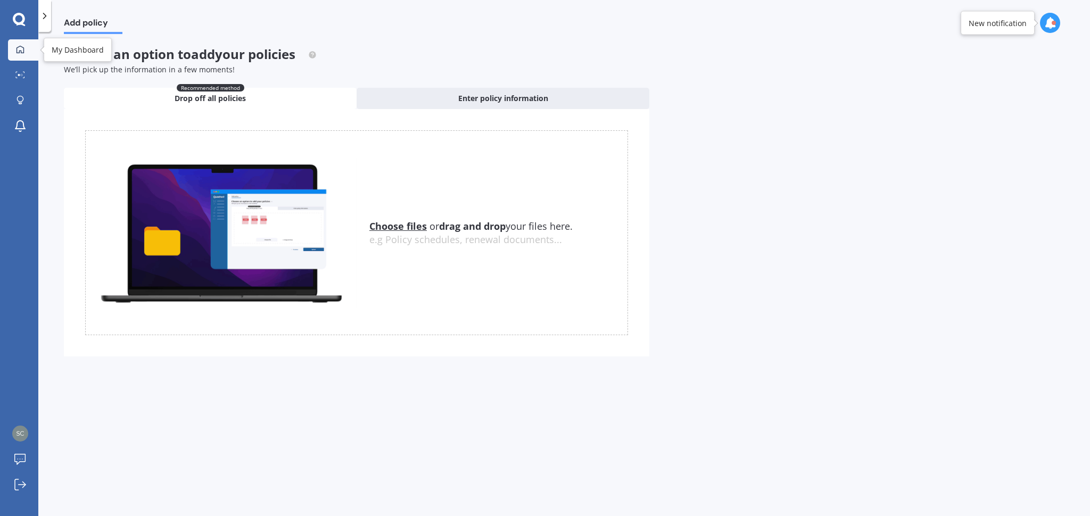
click at [22, 42] on link "My Dashboard" at bounding box center [23, 49] width 30 height 21
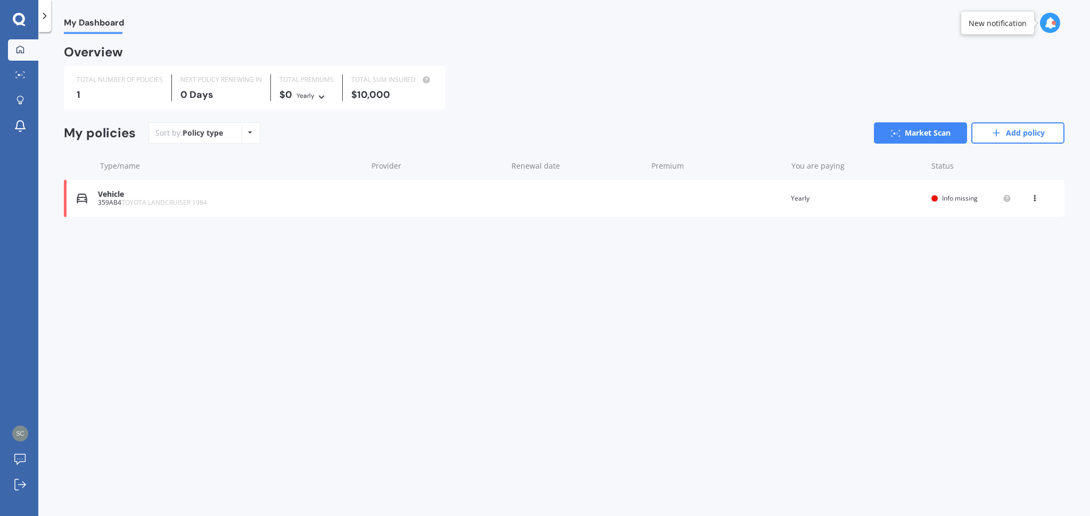
click at [944, 195] on span "Info missing" at bounding box center [960, 198] width 36 height 9
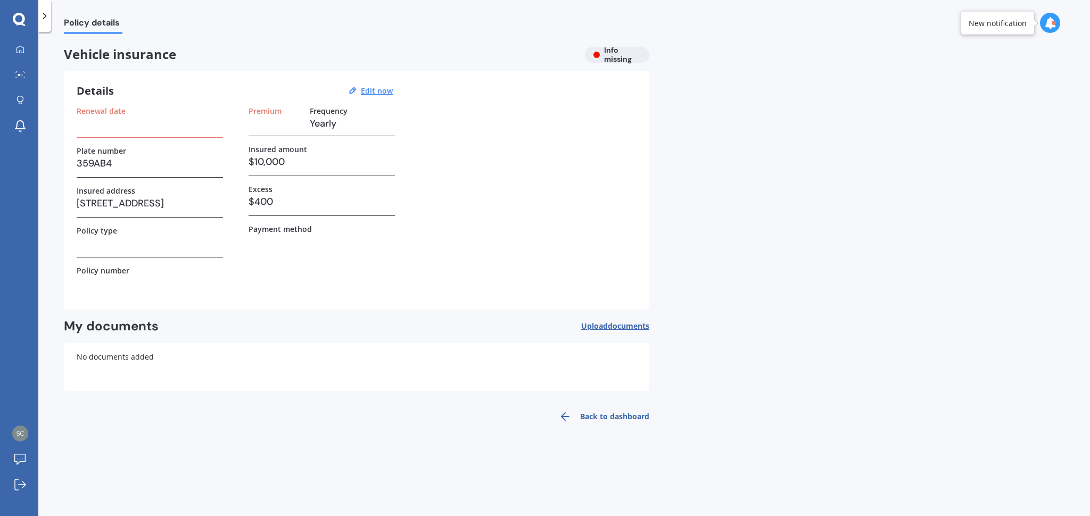
click at [610, 49] on div "Vehicle insurance Info missing" at bounding box center [356, 55] width 585 height 16
click at [603, 327] on span "Upload documents" at bounding box center [615, 326] width 68 height 9
click at [24, 56] on link "My Dashboard" at bounding box center [23, 49] width 30 height 21
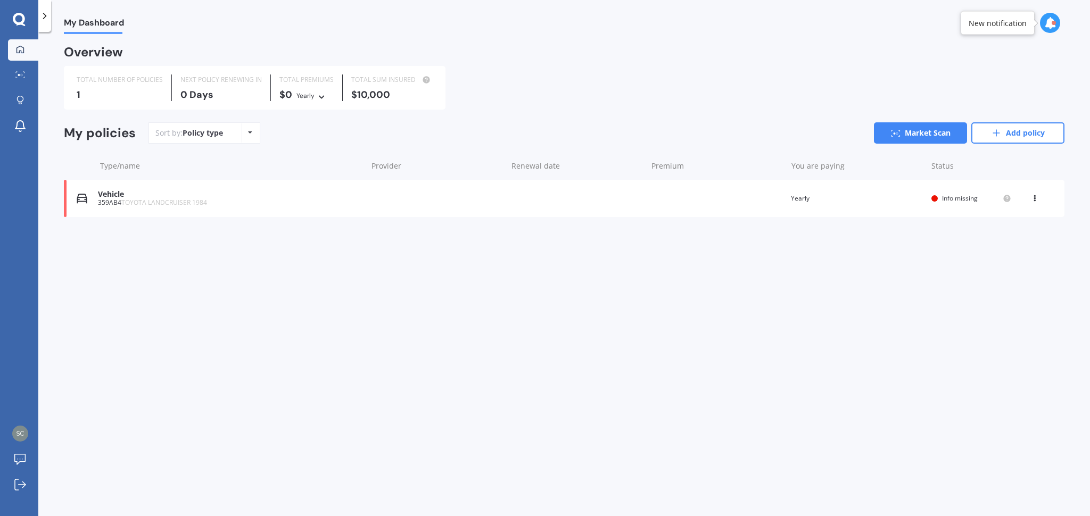
click at [1037, 198] on icon at bounding box center [1034, 196] width 7 height 6
click at [1009, 236] on div "Delete" at bounding box center [1010, 239] width 105 height 21
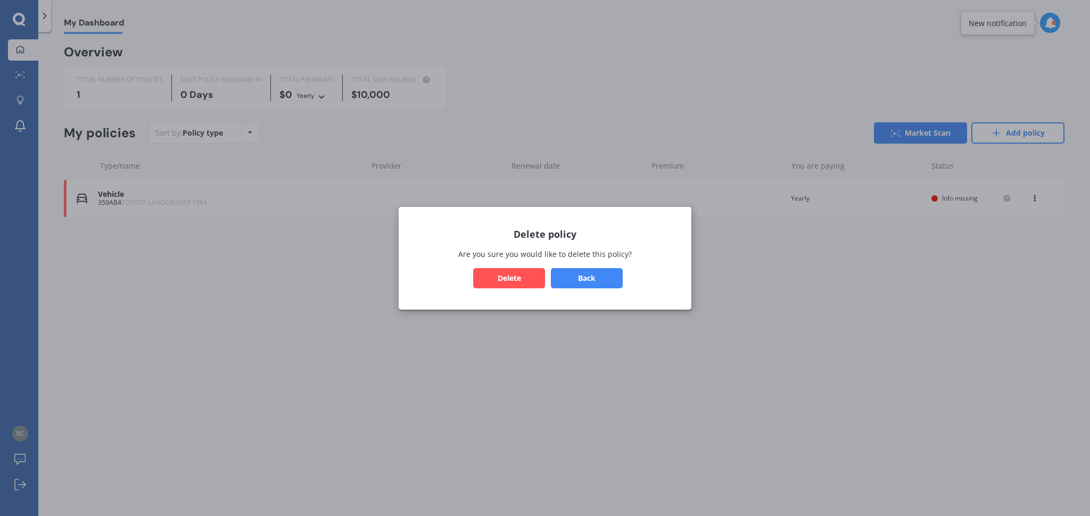
click at [512, 308] on div "Delete policy Are you sure you would like to delete this policy? Back Delete" at bounding box center [544, 258] width 293 height 103
click at [578, 277] on button "Back" at bounding box center [587, 278] width 72 height 20
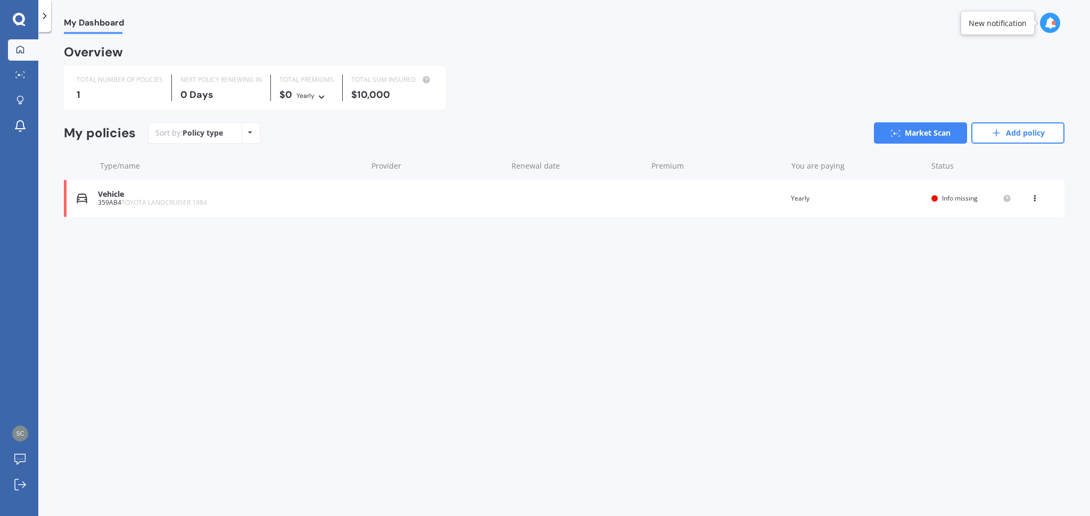
click at [680, 198] on div "Vehicle 359AB4 TOYOTA LANDCRUISER 1984 Renewal date Premium You are paying Year…" at bounding box center [564, 198] width 1000 height 37
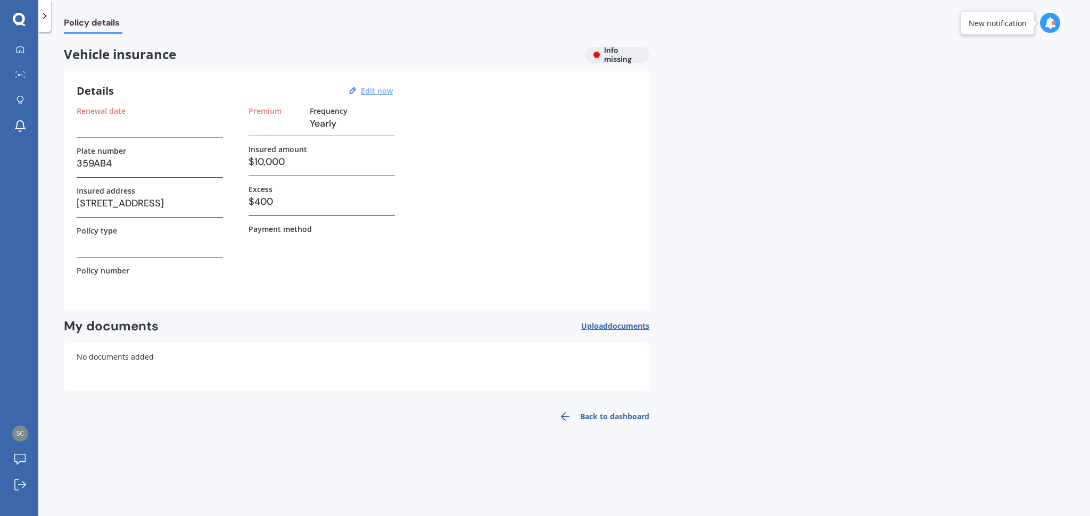
click at [361, 90] on button "Edit now" at bounding box center [377, 91] width 38 height 10
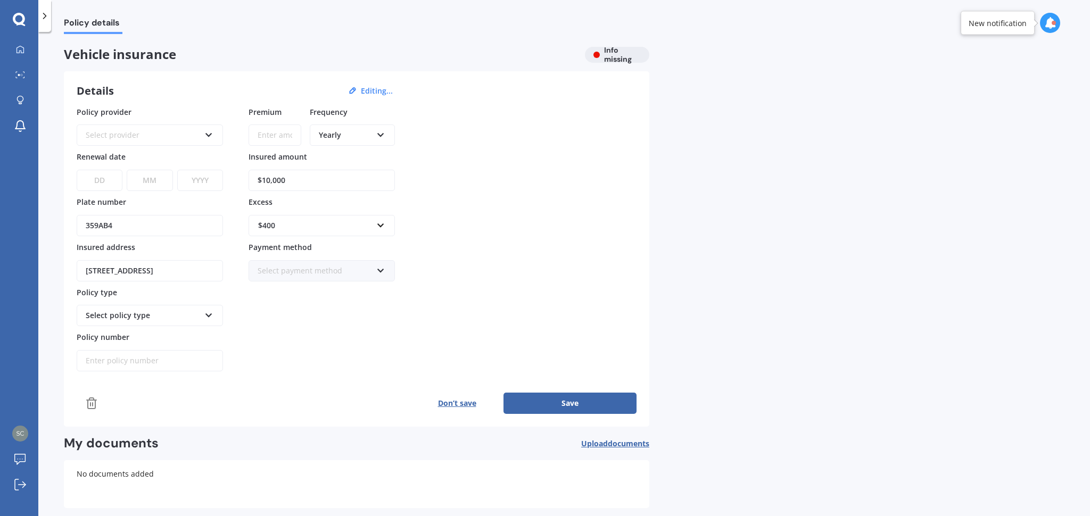
click at [142, 135] on div "Select provider" at bounding box center [143, 135] width 114 height 12
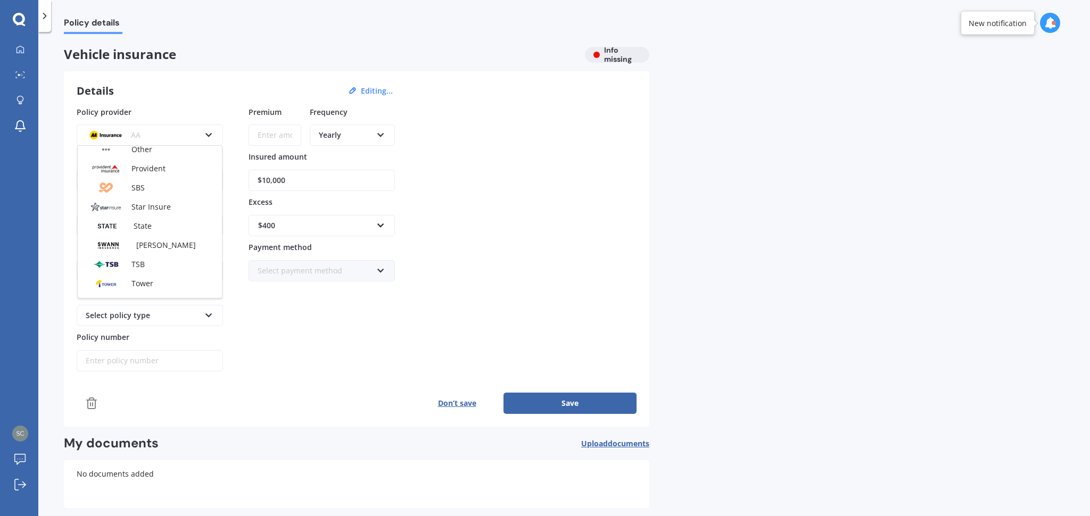
scroll to position [403, 0]
click at [164, 270] on div "Tower" at bounding box center [150, 269] width 144 height 19
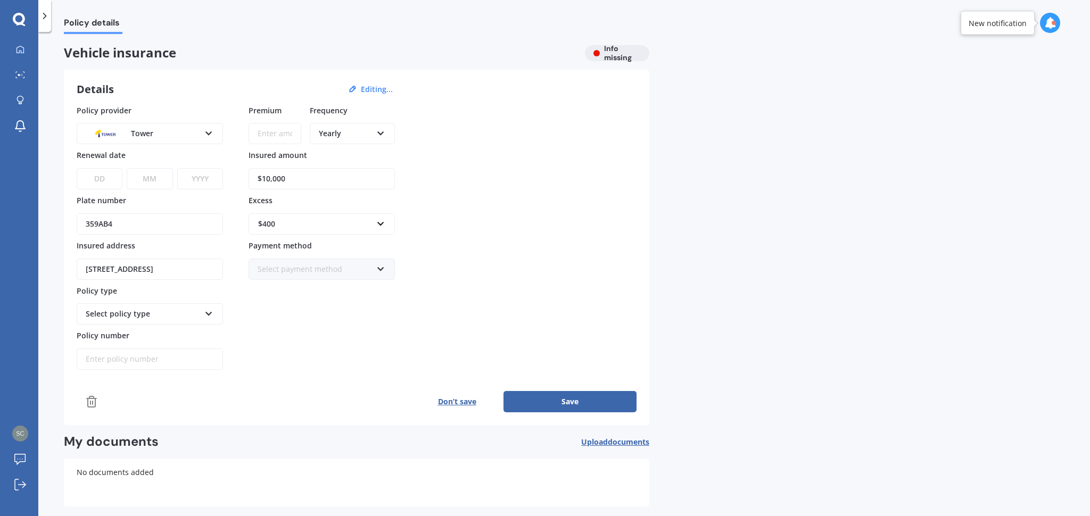
scroll to position [0, 0]
click at [319, 220] on div "$400" at bounding box center [315, 226] width 114 height 12
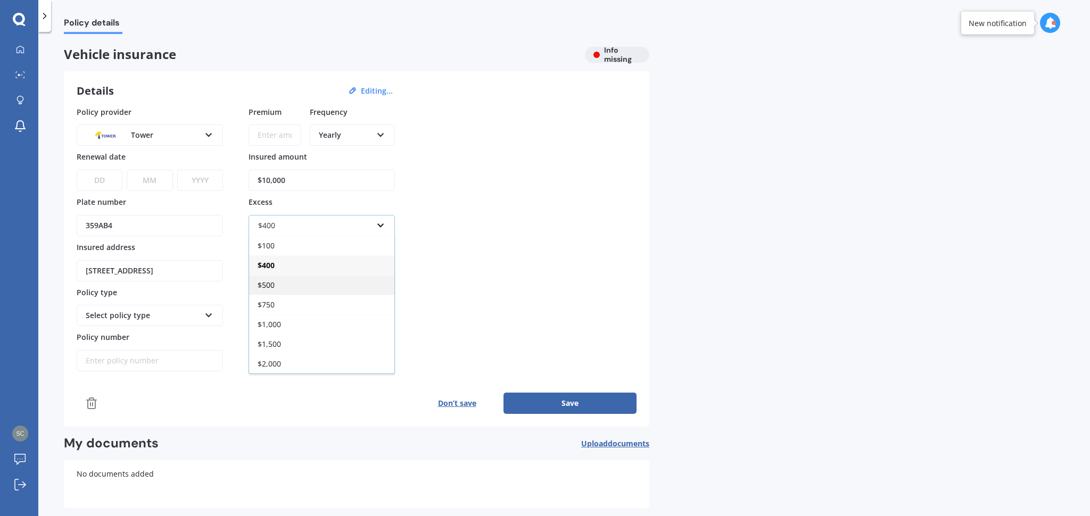
click at [309, 285] on div "$500" at bounding box center [321, 285] width 145 height 20
click at [378, 272] on icon at bounding box center [380, 268] width 9 height 7
click at [423, 293] on div "Policy provider Tower AA AMI AMP ANZ ASB Aioi Nissay Dowa Ando Assurant Autosur…" at bounding box center [357, 238] width 560 height 265
click at [271, 132] on input "Premium" at bounding box center [274, 134] width 53 height 21
click at [111, 313] on div "Select policy type" at bounding box center [143, 316] width 114 height 12
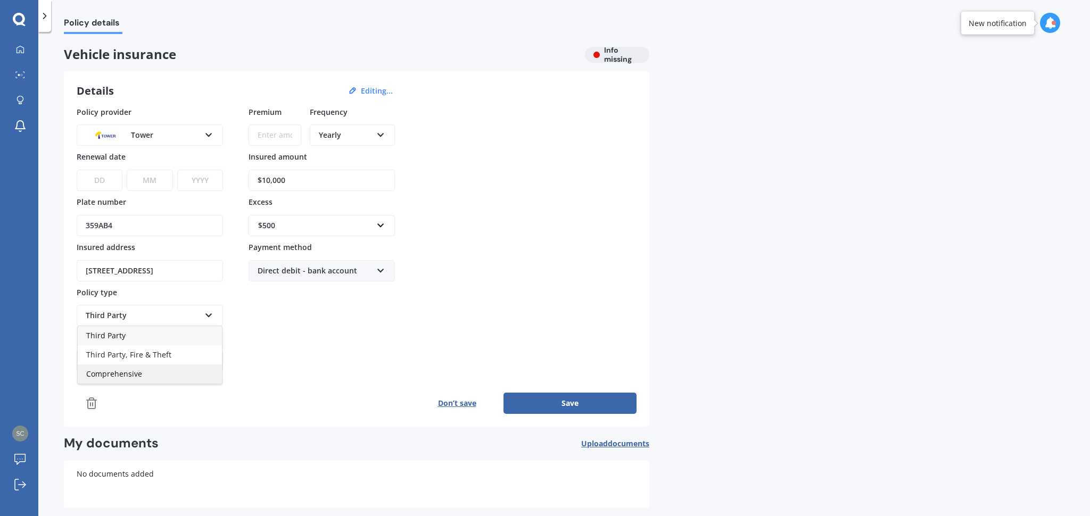
click at [124, 380] on div "Comprehensive" at bounding box center [150, 373] width 144 height 19
click at [338, 265] on div "Direct debit - bank account" at bounding box center [315, 271] width 114 height 12
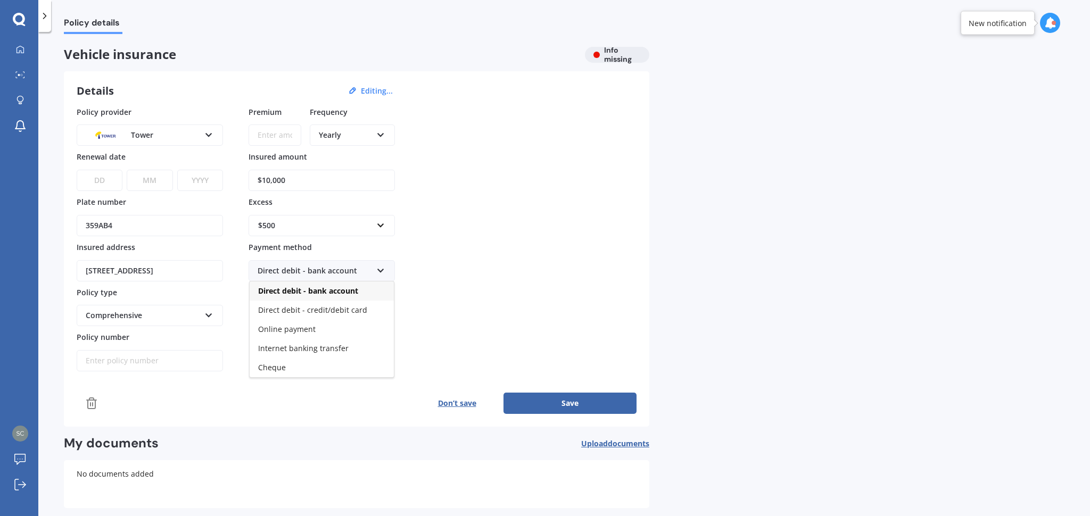
click at [474, 322] on div "Policy provider Tower AA AMI AMP ANZ ASB Aioi Nissay Dowa Ando Assurant Autosur…" at bounding box center [357, 238] width 560 height 265
click at [147, 134] on div "Tower" at bounding box center [143, 135] width 114 height 12
click at [434, 88] on div "Details Editing..." at bounding box center [357, 91] width 560 height 14
click at [380, 91] on button "Editing..." at bounding box center [377, 91] width 38 height 10
click at [376, 90] on button "Editing..." at bounding box center [377, 91] width 38 height 10
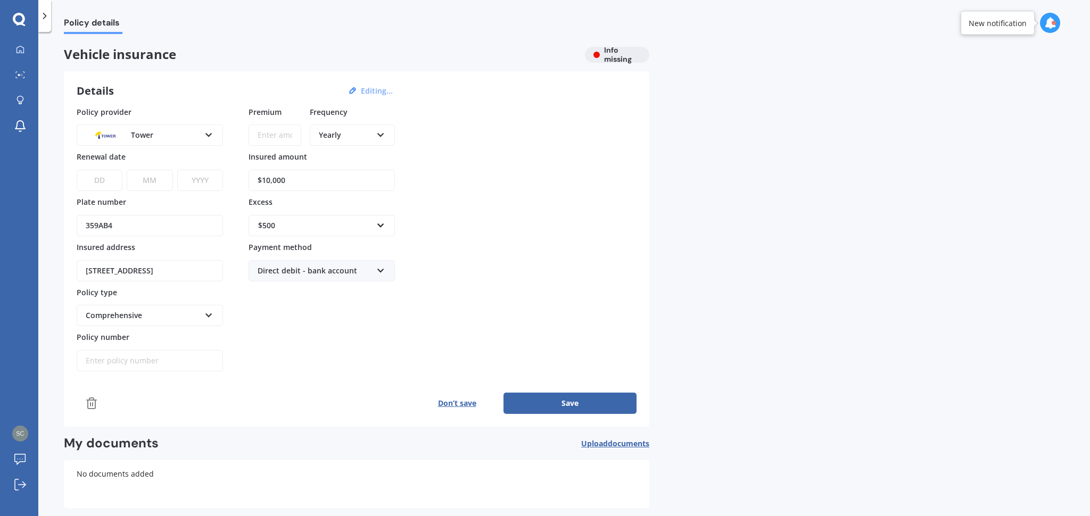
click at [376, 90] on button "Editing..." at bounding box center [377, 91] width 38 height 10
click at [355, 90] on icon at bounding box center [354, 89] width 4 height 4
click at [22, 436] on img at bounding box center [20, 434] width 16 height 16
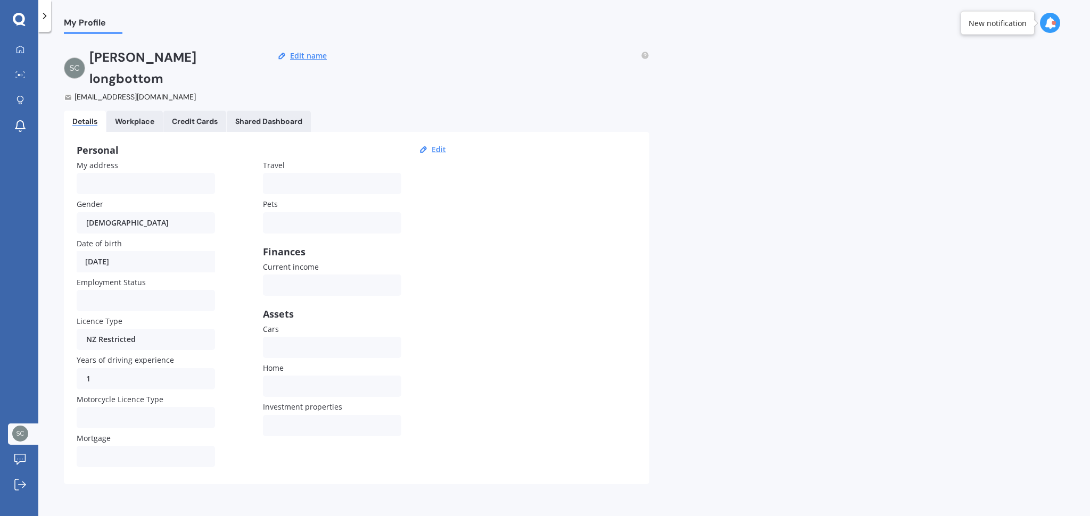
click at [127, 251] on div "03/01/2009" at bounding box center [146, 261] width 138 height 21
click at [438, 145] on button "Edit" at bounding box center [438, 150] width 21 height 10
select select "03"
select select "01"
click at [114, 252] on select "DD 01 02 03 04 05 06 07 08 09 10 11 12 13 14 15 16 17 18 19 20 21 22 23 24 25 2…" at bounding box center [98, 261] width 41 height 19
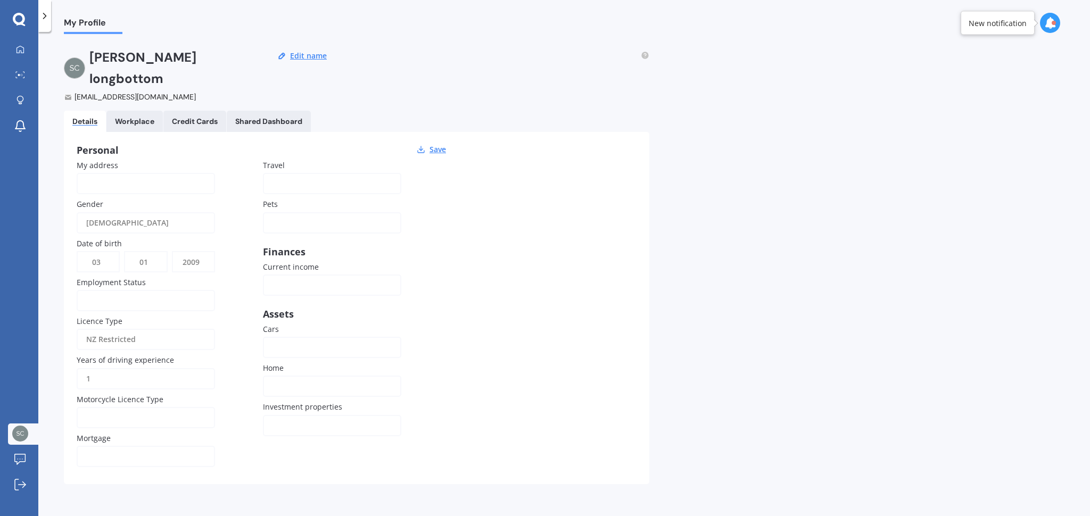
click at [200, 252] on select "YYYY 2009 2008 2007 2006 2005 2004 2003 2002 2001 2000 1999 1998 1997 1996 1995…" at bounding box center [193, 261] width 41 height 19
select select "1989"
click at [168, 295] on div at bounding box center [138, 301] width 105 height 12
click at [505, 327] on div "Personal Save My address Gender Male Male Female Date of birth DD 01 02 03 04 0…" at bounding box center [356, 308] width 585 height 352
click at [170, 290] on div "Employed" at bounding box center [138, 300] width 105 height 21
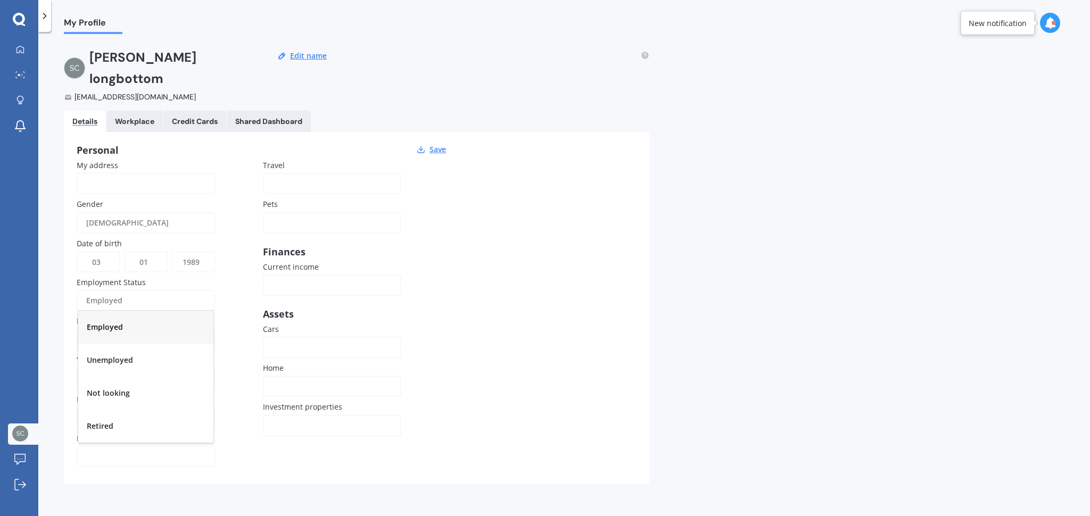
click at [593, 309] on div "Personal Save My address Gender Male Male Female Date of birth DD 01 02 03 04 0…" at bounding box center [356, 308] width 585 height 352
click at [133, 329] on div "NZ Restricted" at bounding box center [138, 339] width 105 height 21
click at [476, 394] on div "Personal Save My address Gender Male Male Female Date of birth DD 01 02 03 04 0…" at bounding box center [356, 308] width 585 height 352
click at [119, 329] on div "NZ Restricted" at bounding box center [138, 339] width 105 height 21
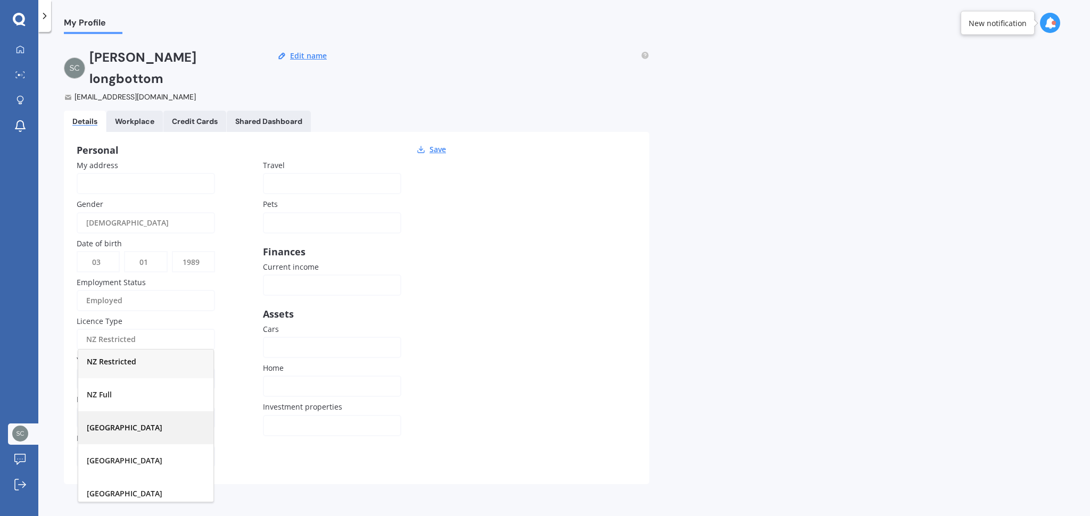
scroll to position [39, 0]
click at [112, 378] on div "NZ Full" at bounding box center [145, 393] width 135 height 33
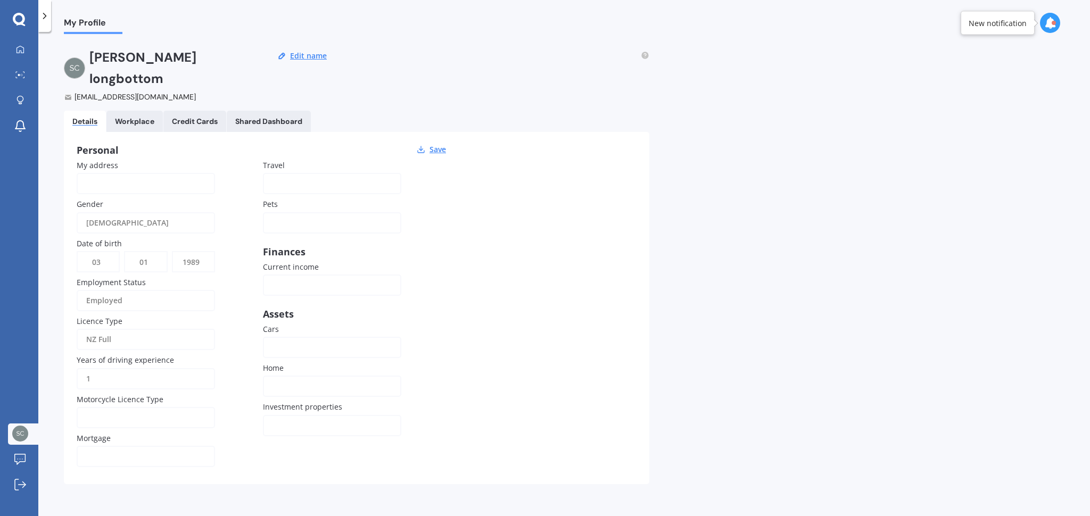
click at [99, 368] on input "1" at bounding box center [146, 378] width 138 height 21
type input "20"
click at [115, 451] on div at bounding box center [138, 457] width 105 height 12
click at [107, 467] on div "Yes" at bounding box center [145, 483] width 135 height 33
click at [280, 342] on div at bounding box center [324, 348] width 105 height 12
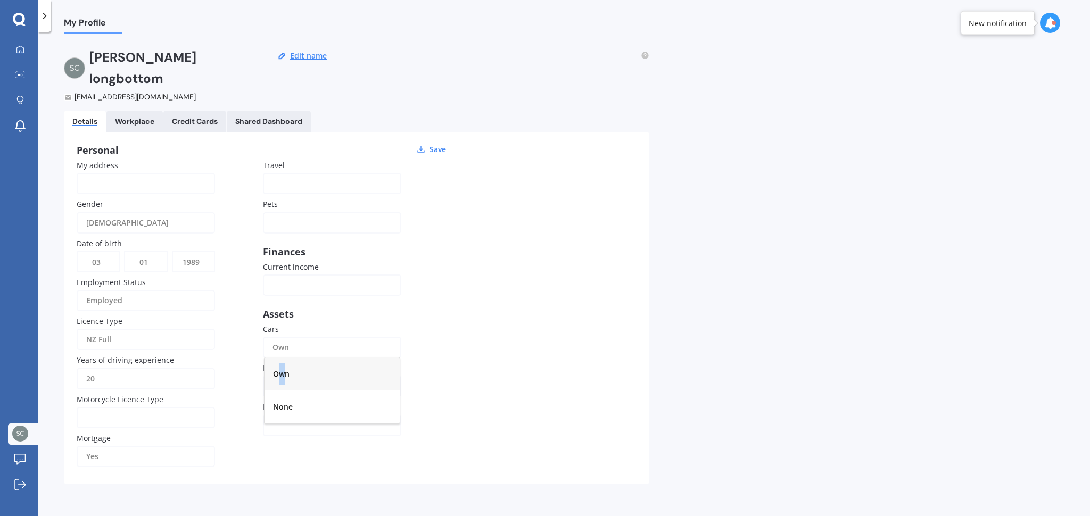
click at [281, 369] on span "Own" at bounding box center [281, 374] width 16 height 10
click at [290, 380] on div at bounding box center [324, 386] width 105 height 12
click at [320, 396] on div "Rental" at bounding box center [331, 412] width 135 height 33
click at [303, 420] on div at bounding box center [324, 426] width 105 height 12
click at [280, 284] on div "0" at bounding box center [331, 300] width 135 height 33
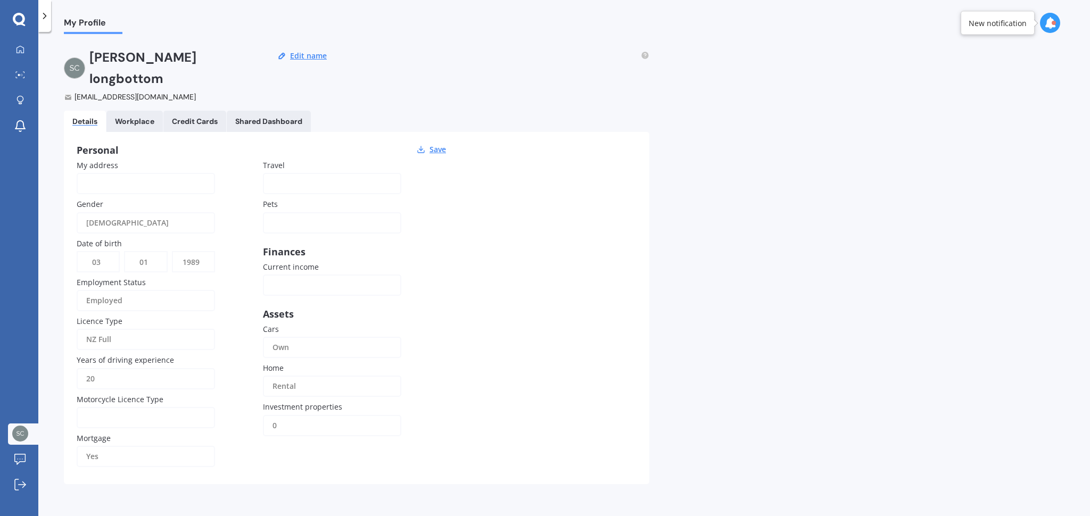
click at [310, 212] on div "None Dog Cat Both Others" at bounding box center [332, 222] width 138 height 21
click at [296, 266] on div "Dog" at bounding box center [331, 282] width 135 height 33
click at [429, 145] on button "Save" at bounding box center [437, 150] width 23 height 10
click at [19, 52] on icon at bounding box center [19, 48] width 7 height 7
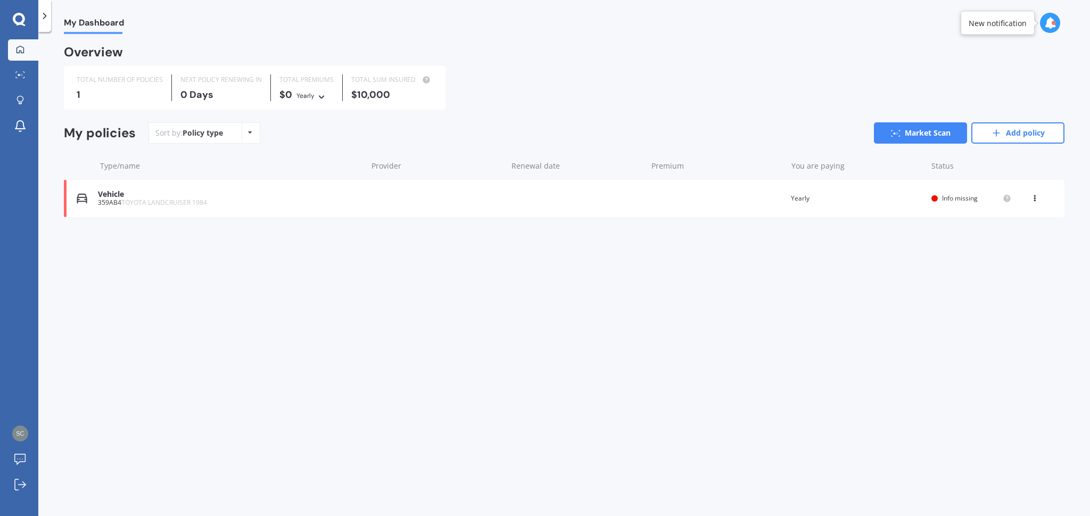
click at [191, 197] on div "Vehicle" at bounding box center [229, 194] width 263 height 9
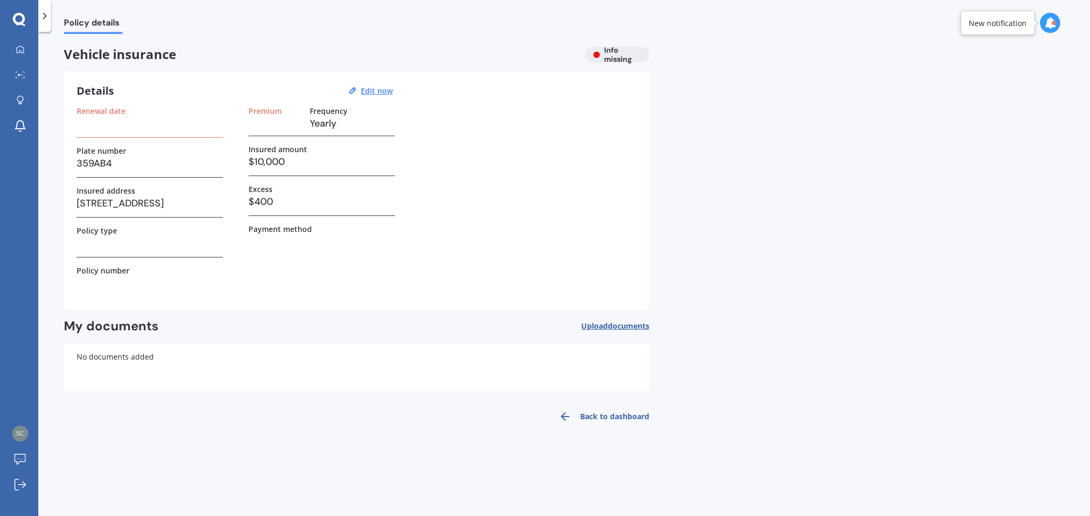
click at [604, 322] on span "Upload documents" at bounding box center [615, 326] width 68 height 9
click at [19, 45] on icon at bounding box center [20, 49] width 9 height 9
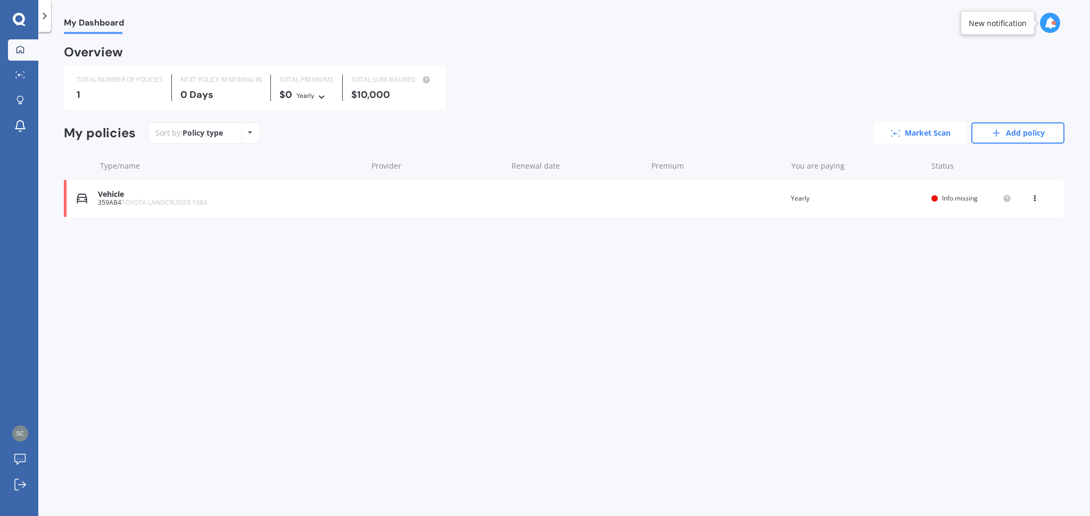
click at [932, 130] on link "Market Scan" at bounding box center [920, 132] width 93 height 21
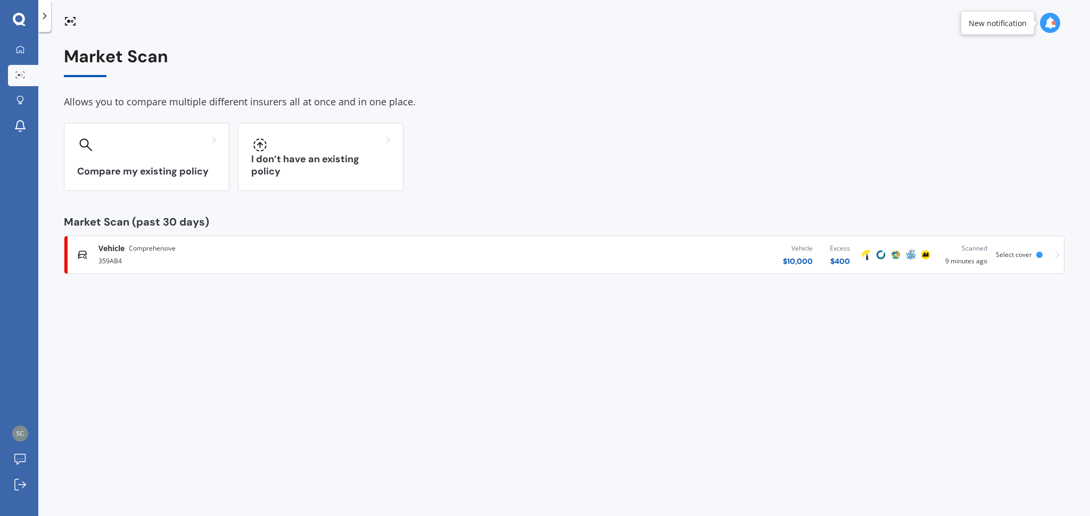
click at [1018, 251] on span "Select cover" at bounding box center [1013, 254] width 36 height 9
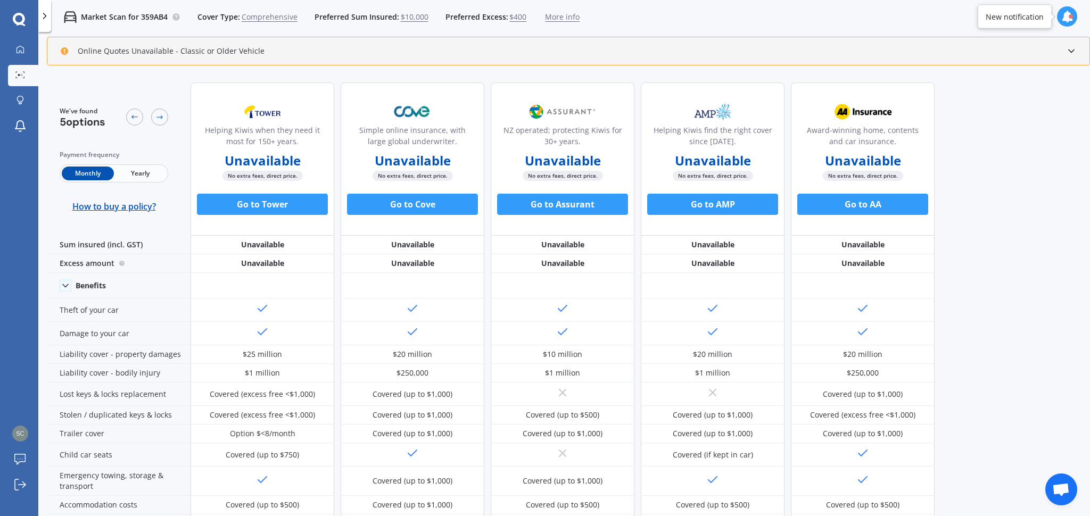
click at [1073, 50] on polyline at bounding box center [1070, 51] width 5 height 3
